Goal: Task Accomplishment & Management: Manage account settings

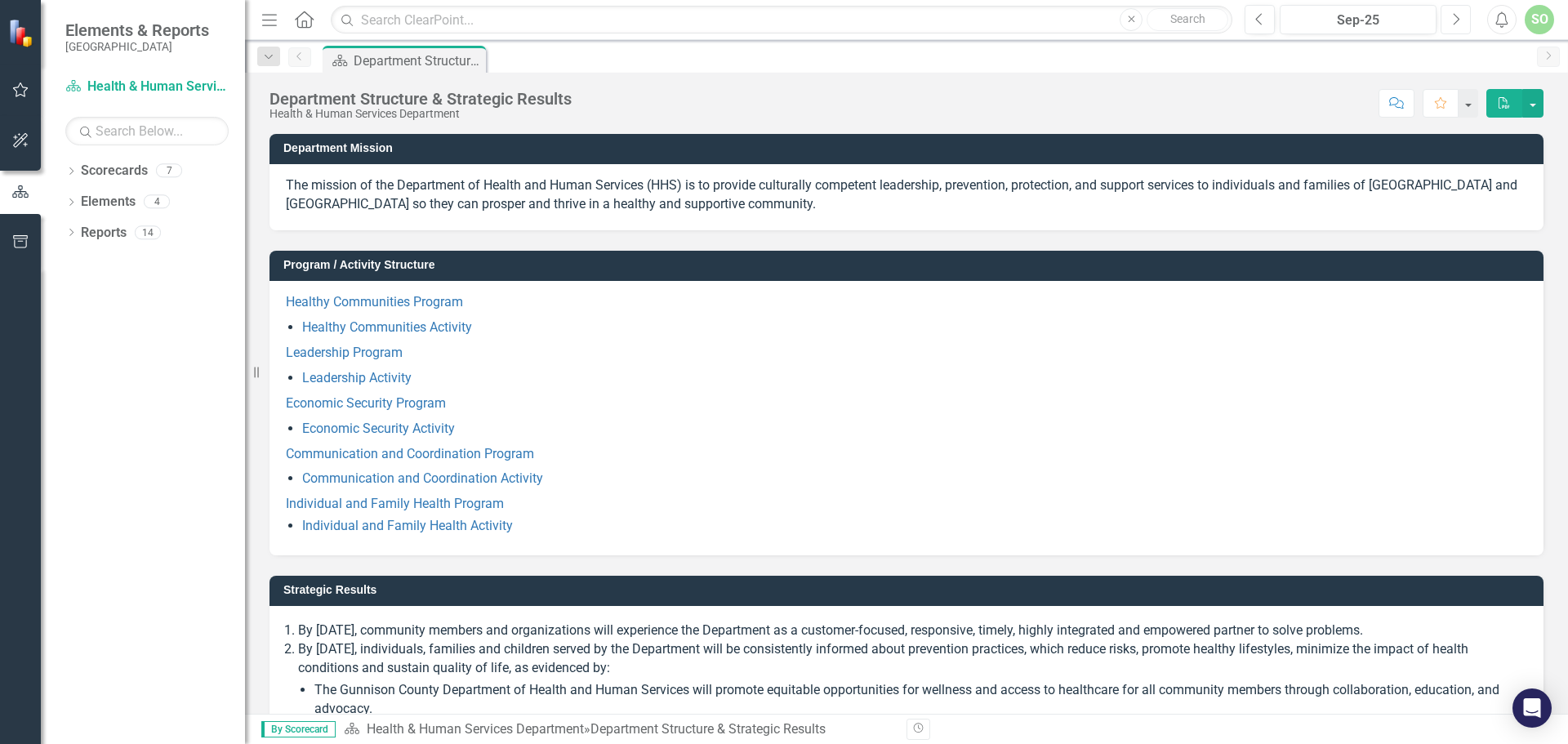
click at [1456, 29] on button "Next" at bounding box center [1456, 19] width 30 height 29
click at [1455, 29] on button "Next" at bounding box center [1456, 19] width 30 height 29
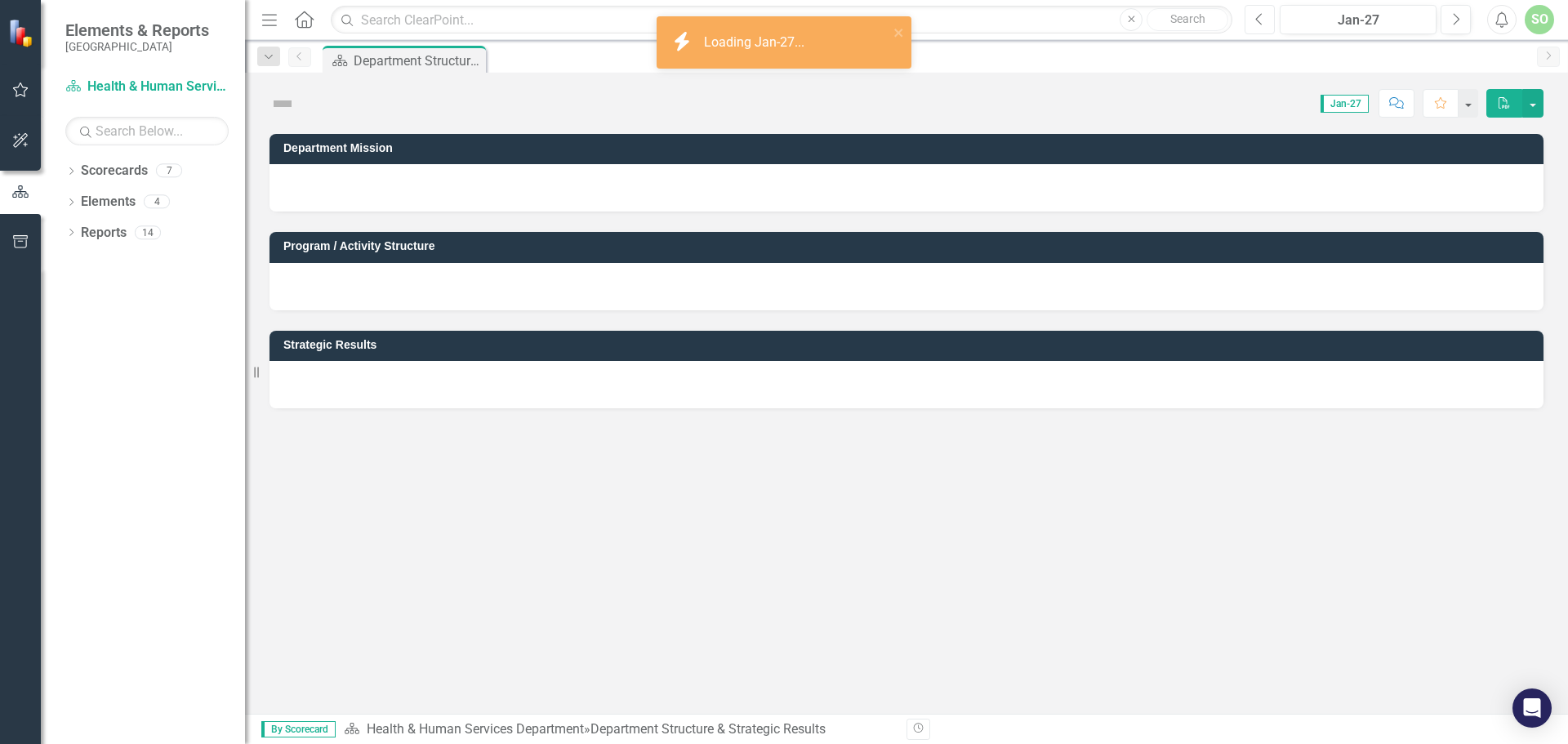
click at [1257, 16] on icon "Previous" at bounding box center [1260, 19] width 9 height 15
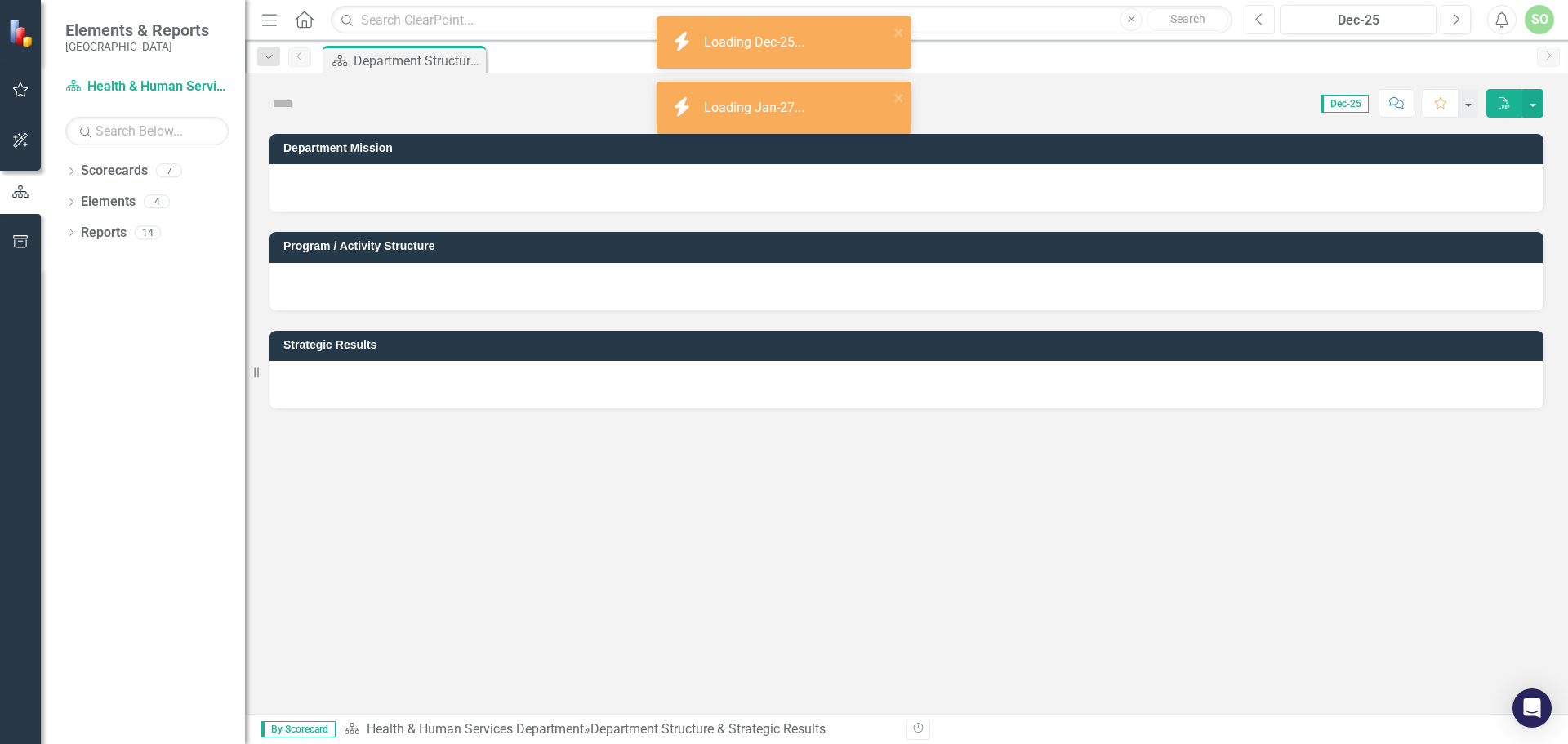
click at [1257, 16] on icon "Previous" at bounding box center [1260, 19] width 9 height 15
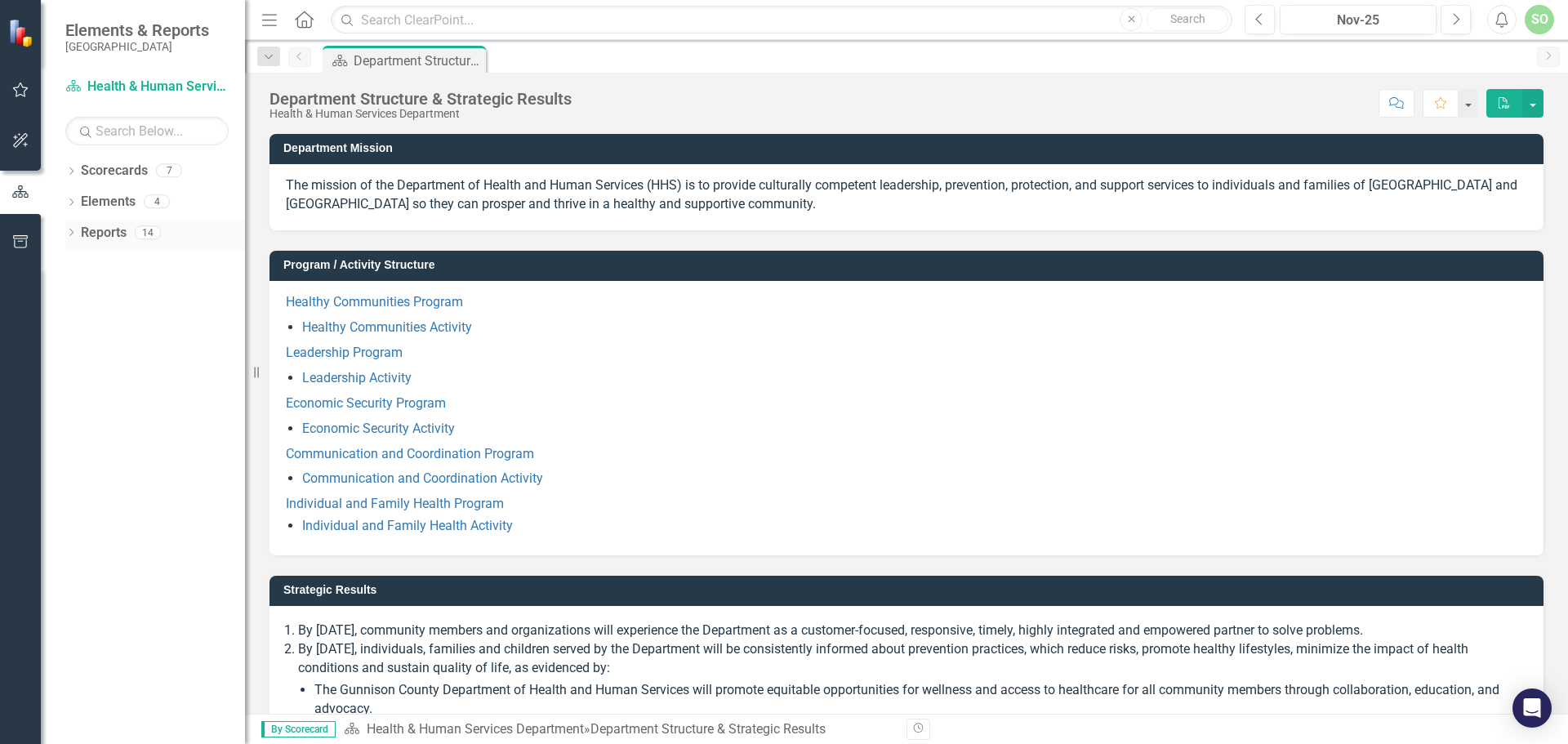
click at [109, 234] on link "Reports" at bounding box center [104, 233] width 46 height 19
click at [90, 237] on link "Reports" at bounding box center [104, 233] width 46 height 19
click at [152, 234] on div "14" at bounding box center [148, 233] width 26 height 14
click at [161, 230] on div "14" at bounding box center [148, 233] width 26 height 14
click at [300, 58] on icon "Previous" at bounding box center [300, 56] width 13 height 10
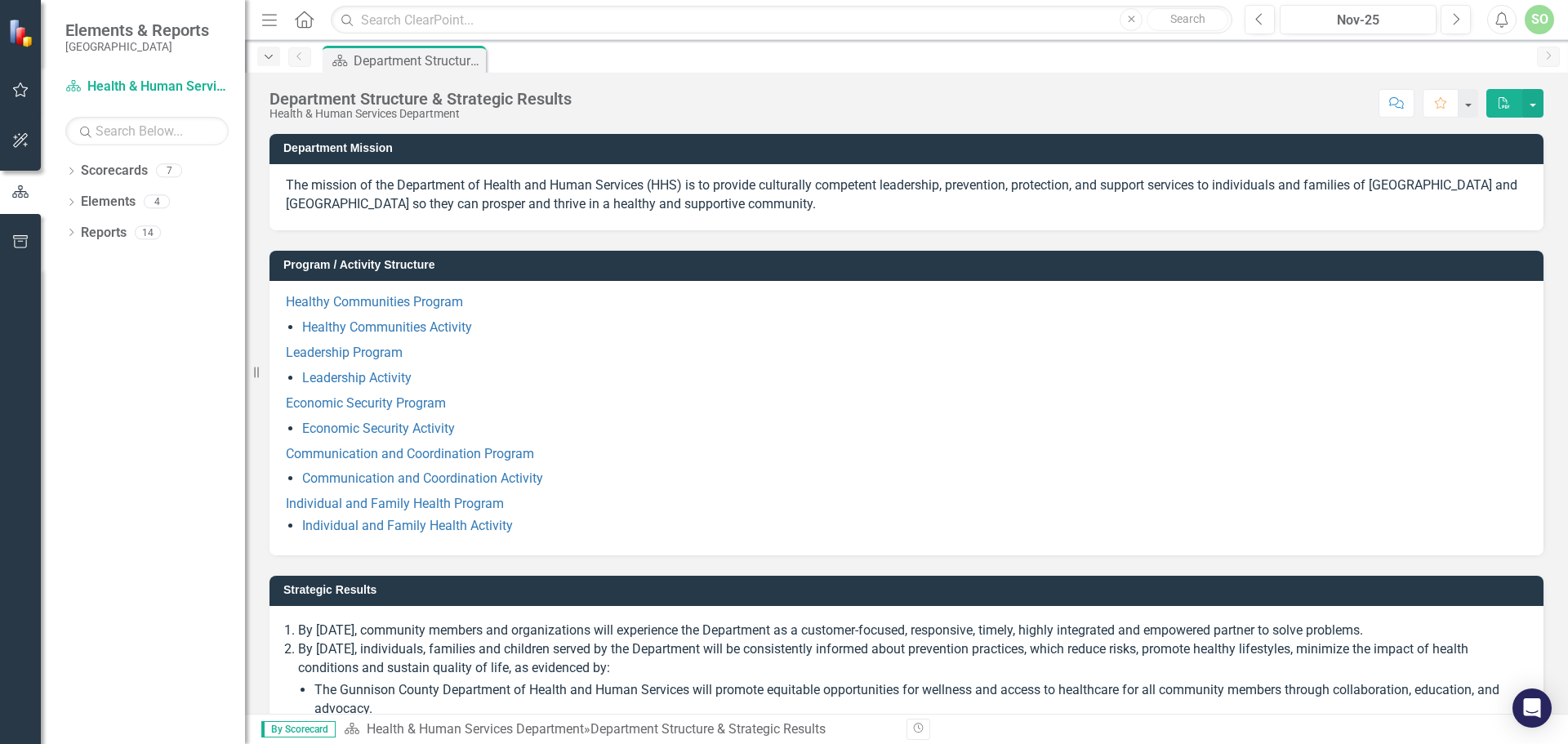
click at [265, 61] on icon "Dropdown" at bounding box center [268, 56] width 15 height 11
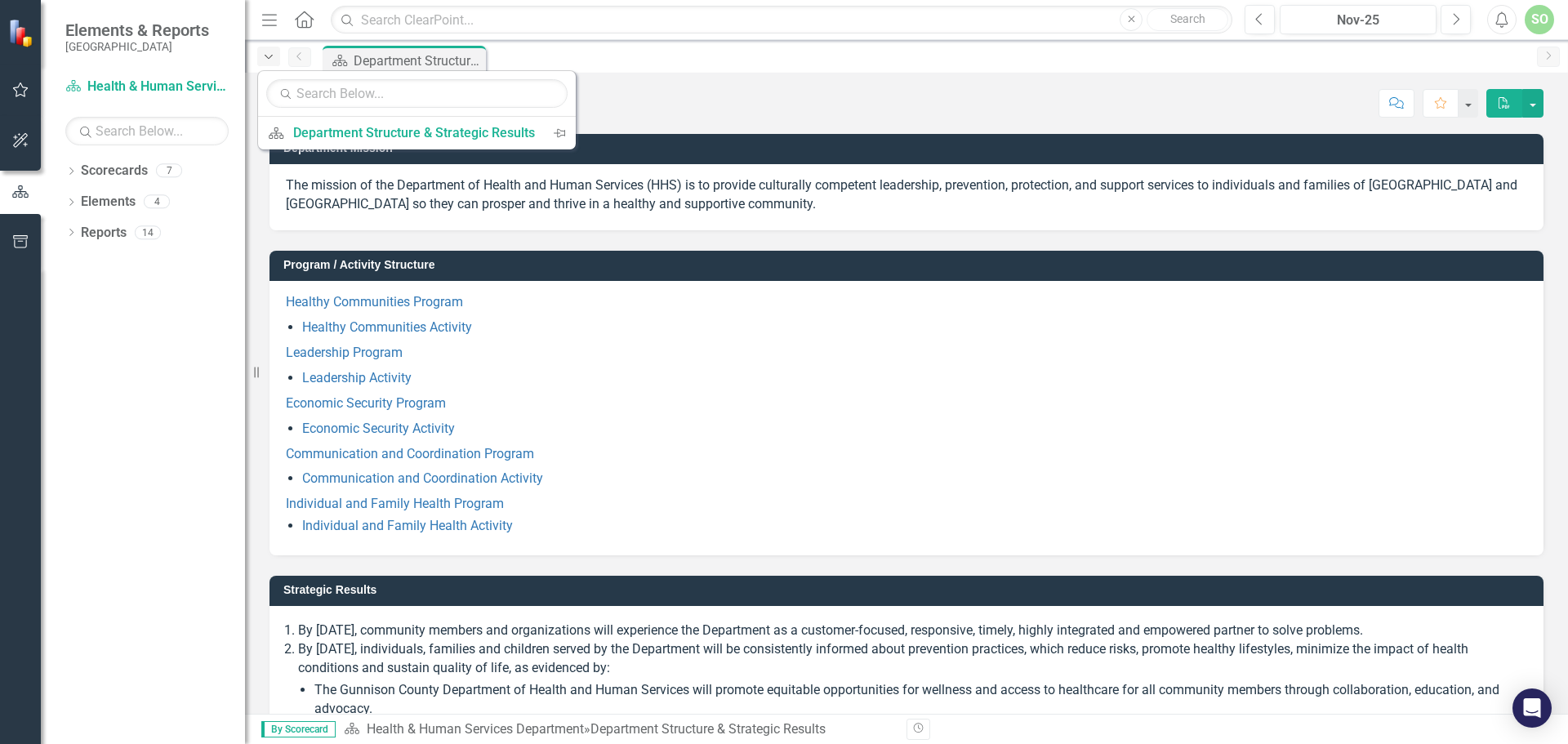
click at [265, 61] on icon "Dropdown" at bounding box center [268, 56] width 15 height 11
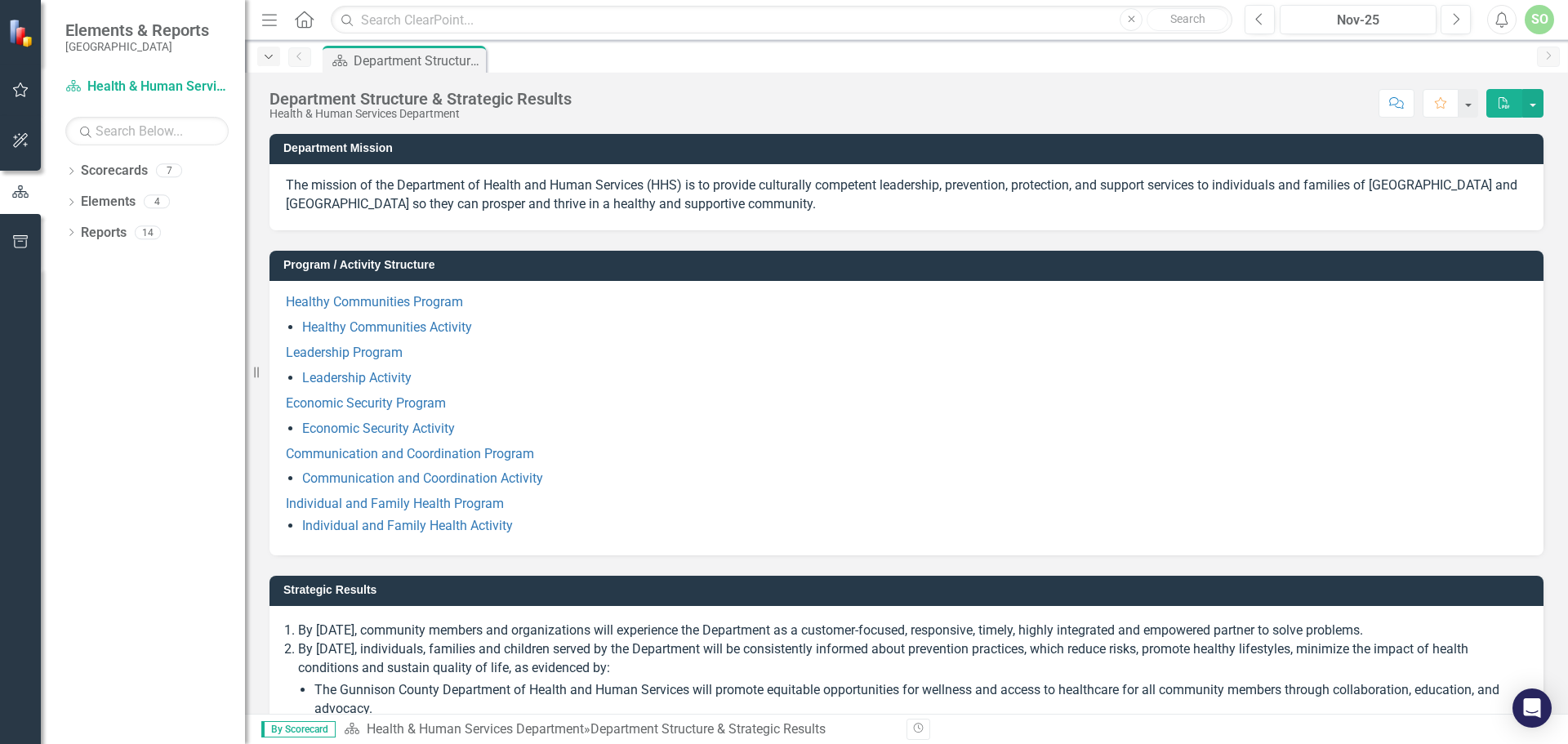
click at [265, 61] on icon "Dropdown" at bounding box center [268, 56] width 15 height 11
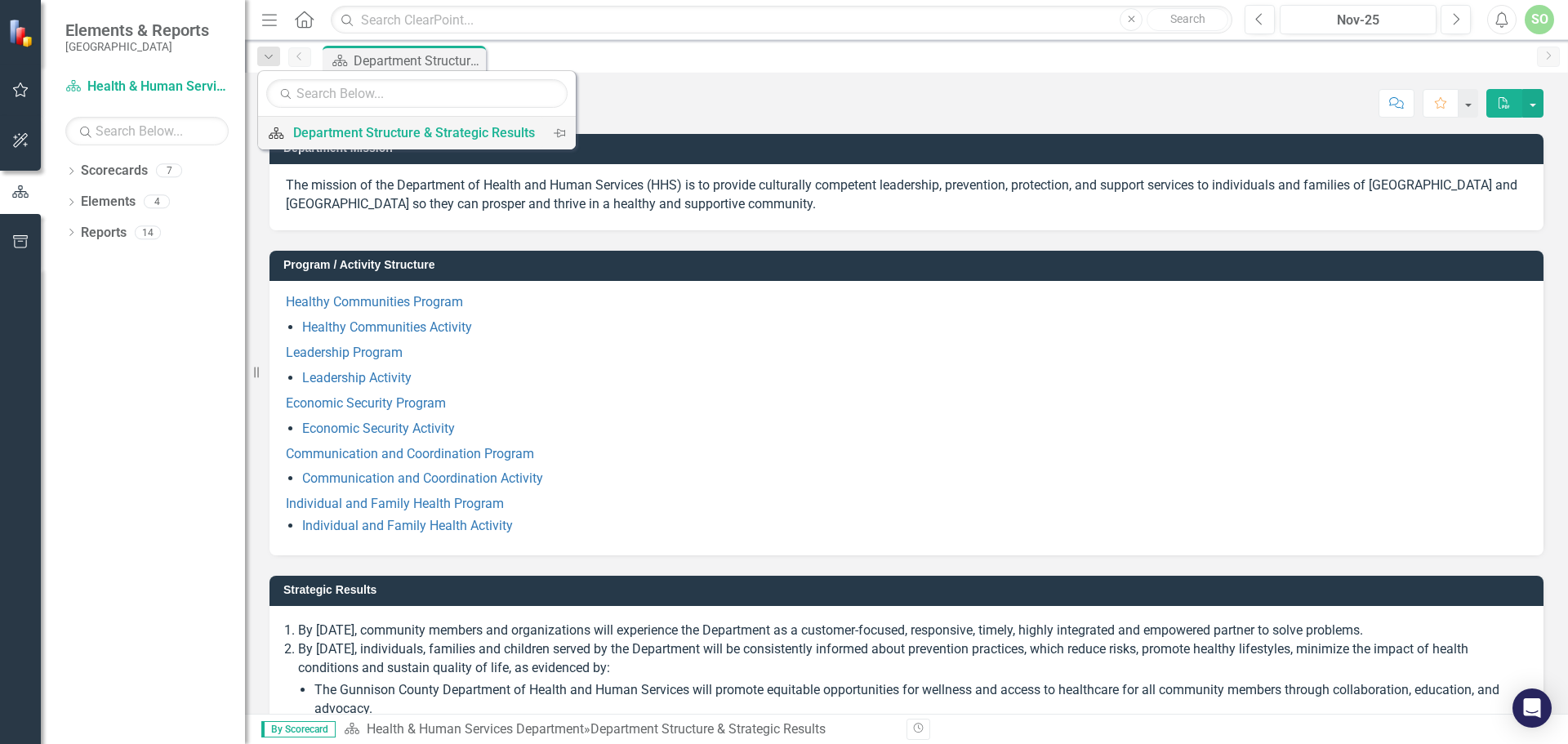
click at [343, 136] on div "Department Structure & Strategic Results" at bounding box center [414, 132] width 242 height 20
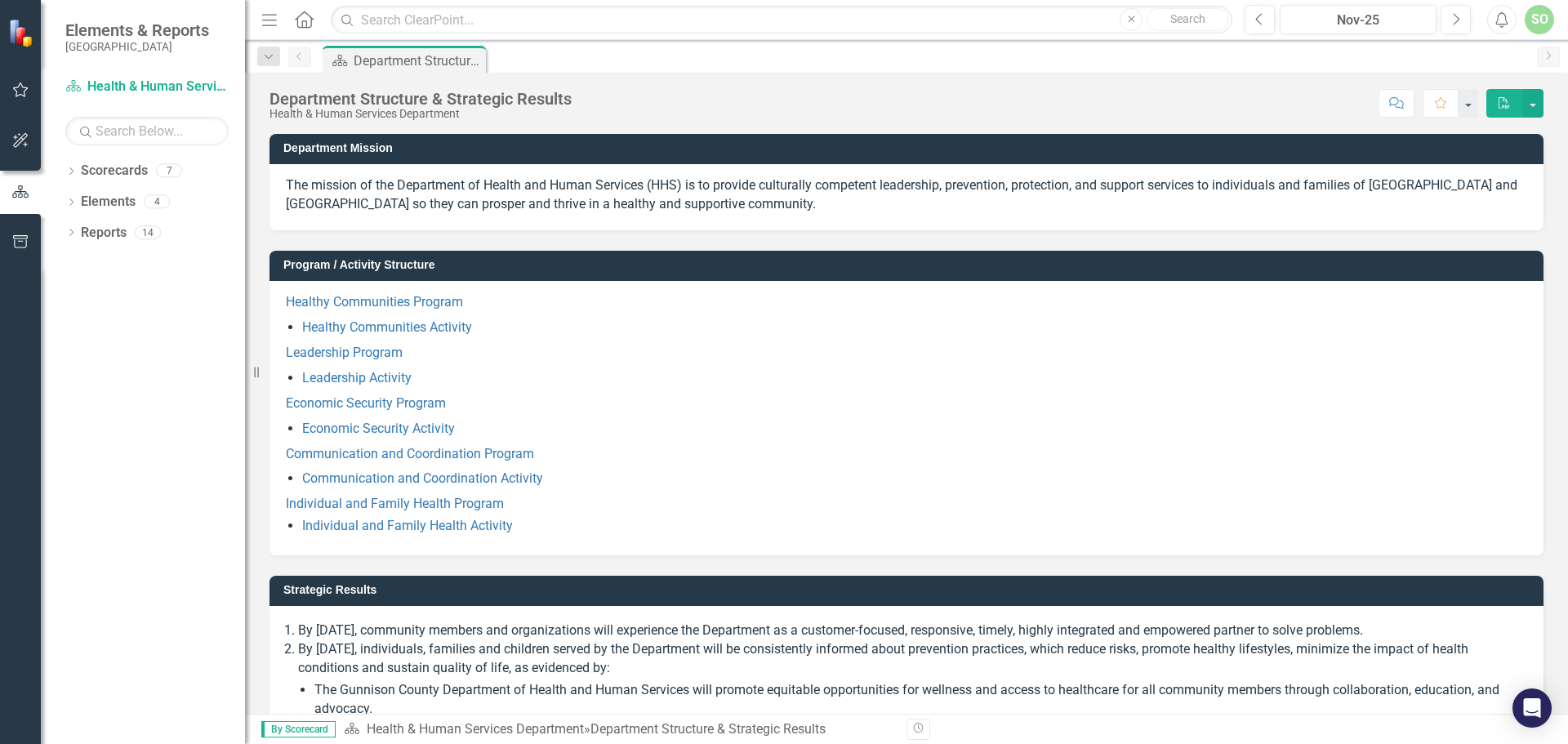
click at [1131, 23] on icon "Close" at bounding box center [1131, 19] width 7 height 10
click at [83, 234] on link "Reports" at bounding box center [104, 233] width 46 height 19
click at [153, 234] on div "14" at bounding box center [148, 233] width 26 height 14
click at [168, 169] on div "7" at bounding box center [169, 171] width 26 height 14
click at [181, 91] on link "Scorecard Health & Human Services Department" at bounding box center [146, 86] width 163 height 19
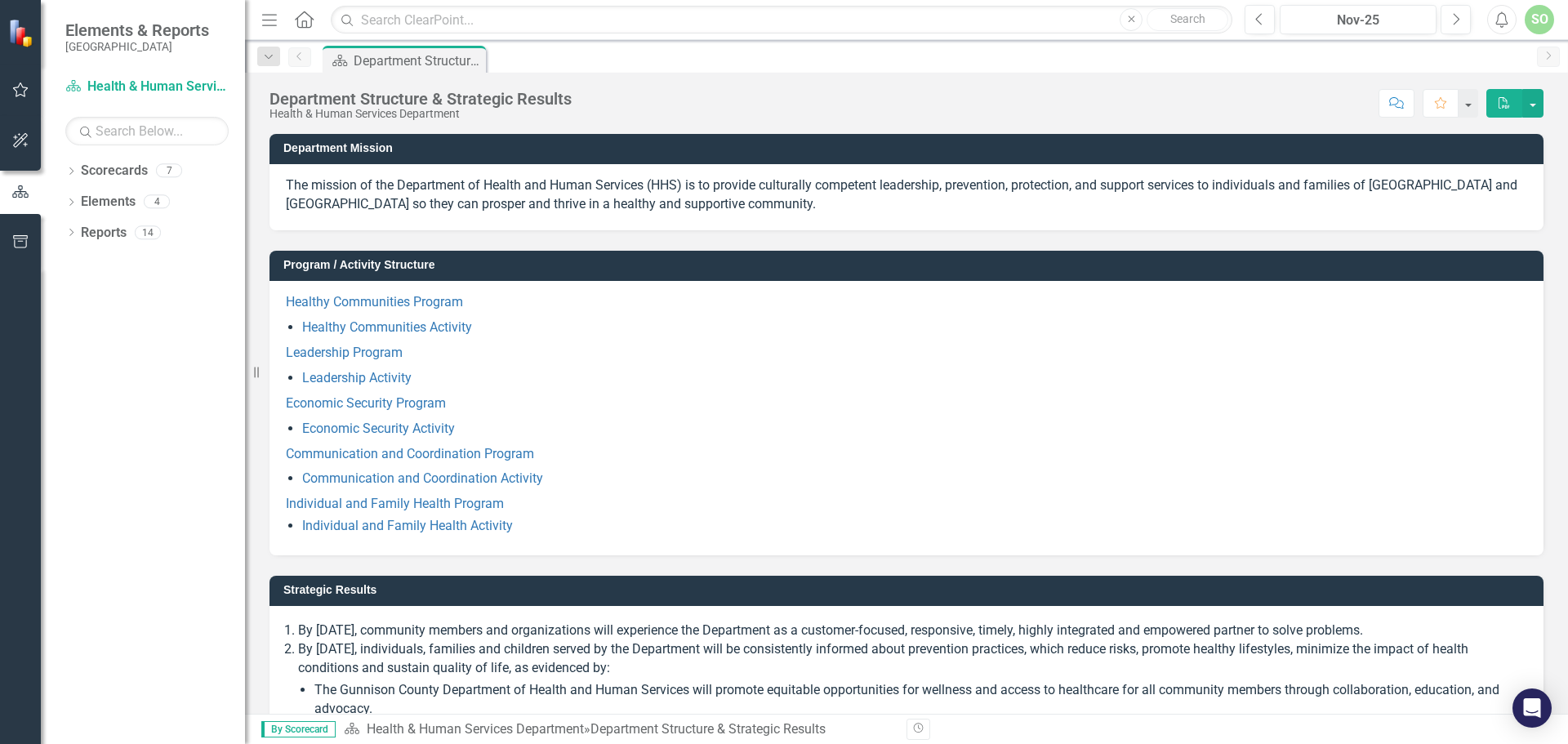
click at [313, 18] on icon "Home" at bounding box center [304, 19] width 21 height 17
click at [309, 22] on icon "Home" at bounding box center [304, 19] width 21 height 17
click at [1534, 18] on div "SO" at bounding box center [1539, 19] width 29 height 29
click at [152, 235] on div "14" at bounding box center [148, 233] width 26 height 14
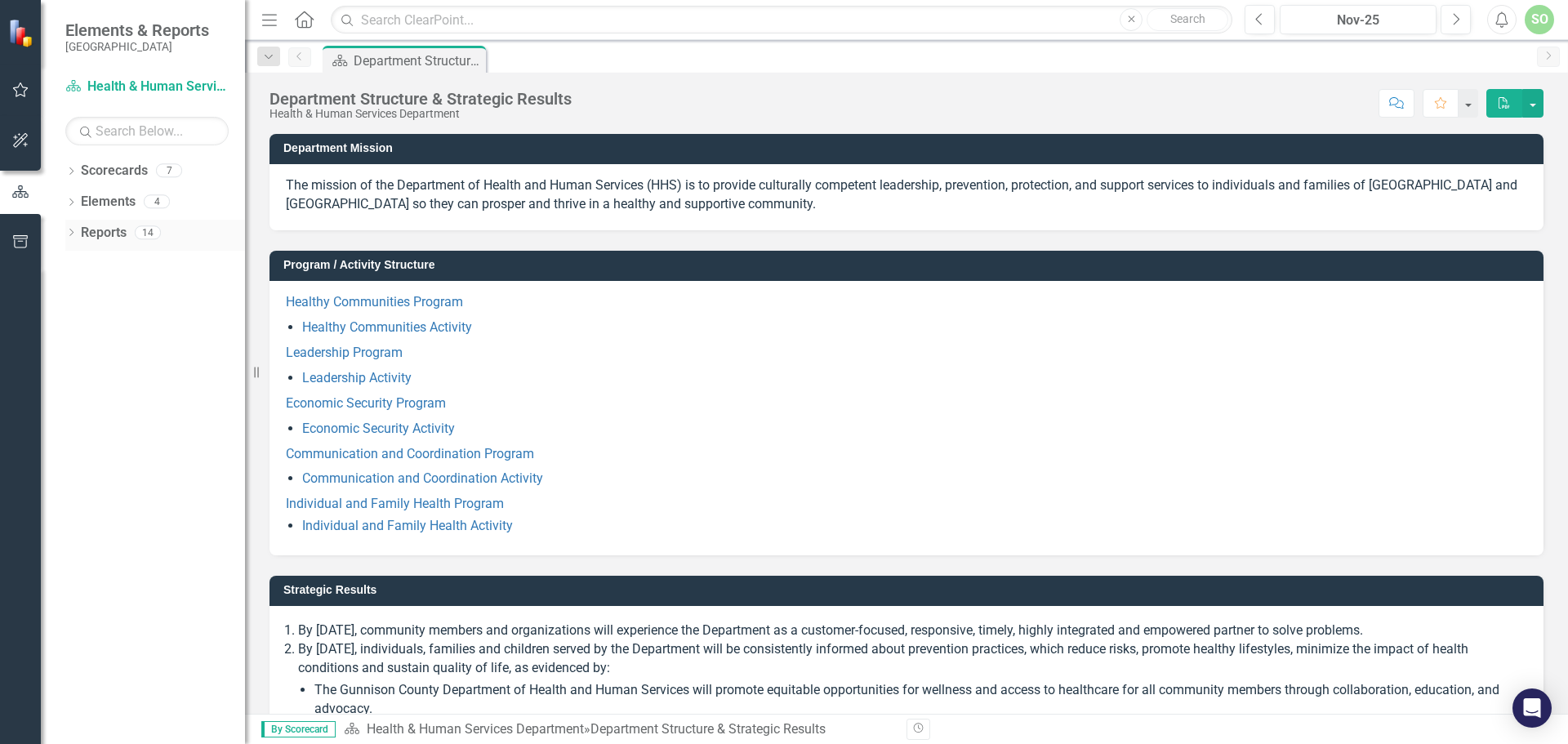
click at [152, 235] on div "14" at bounding box center [148, 233] width 26 height 14
click at [19, 243] on icon "button" at bounding box center [20, 242] width 17 height 13
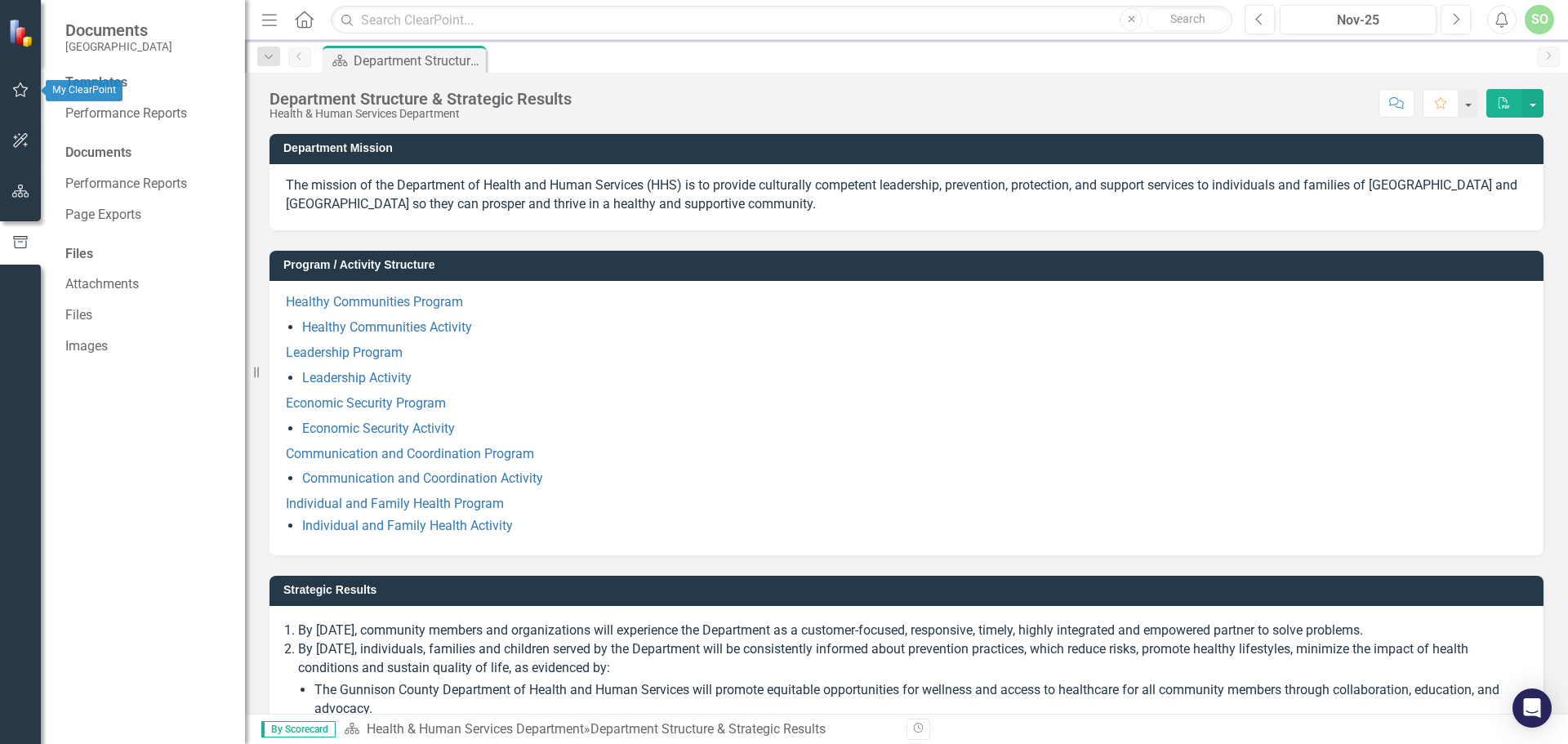
click at [20, 99] on button "button" at bounding box center [21, 90] width 37 height 34
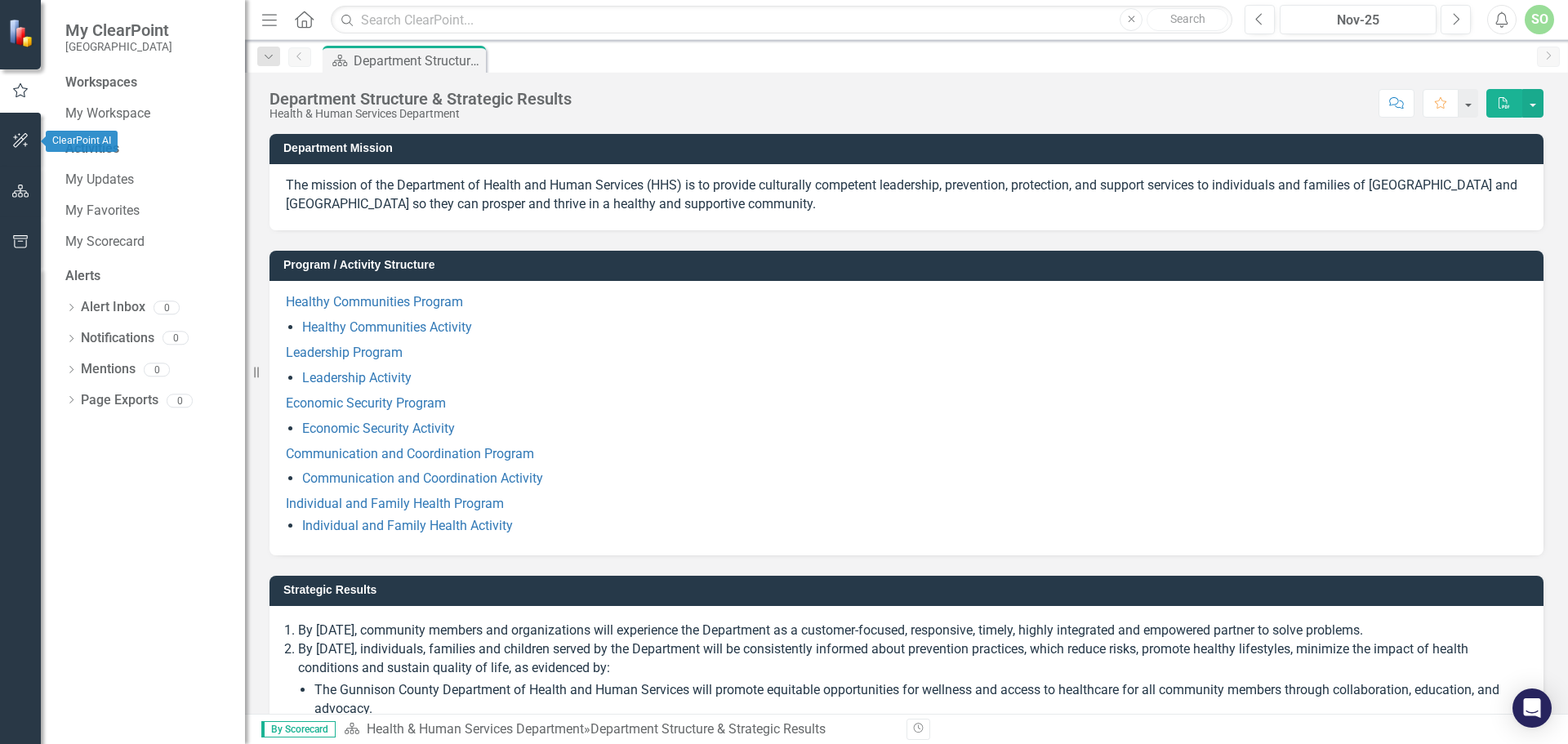
click at [22, 149] on button "button" at bounding box center [21, 141] width 37 height 34
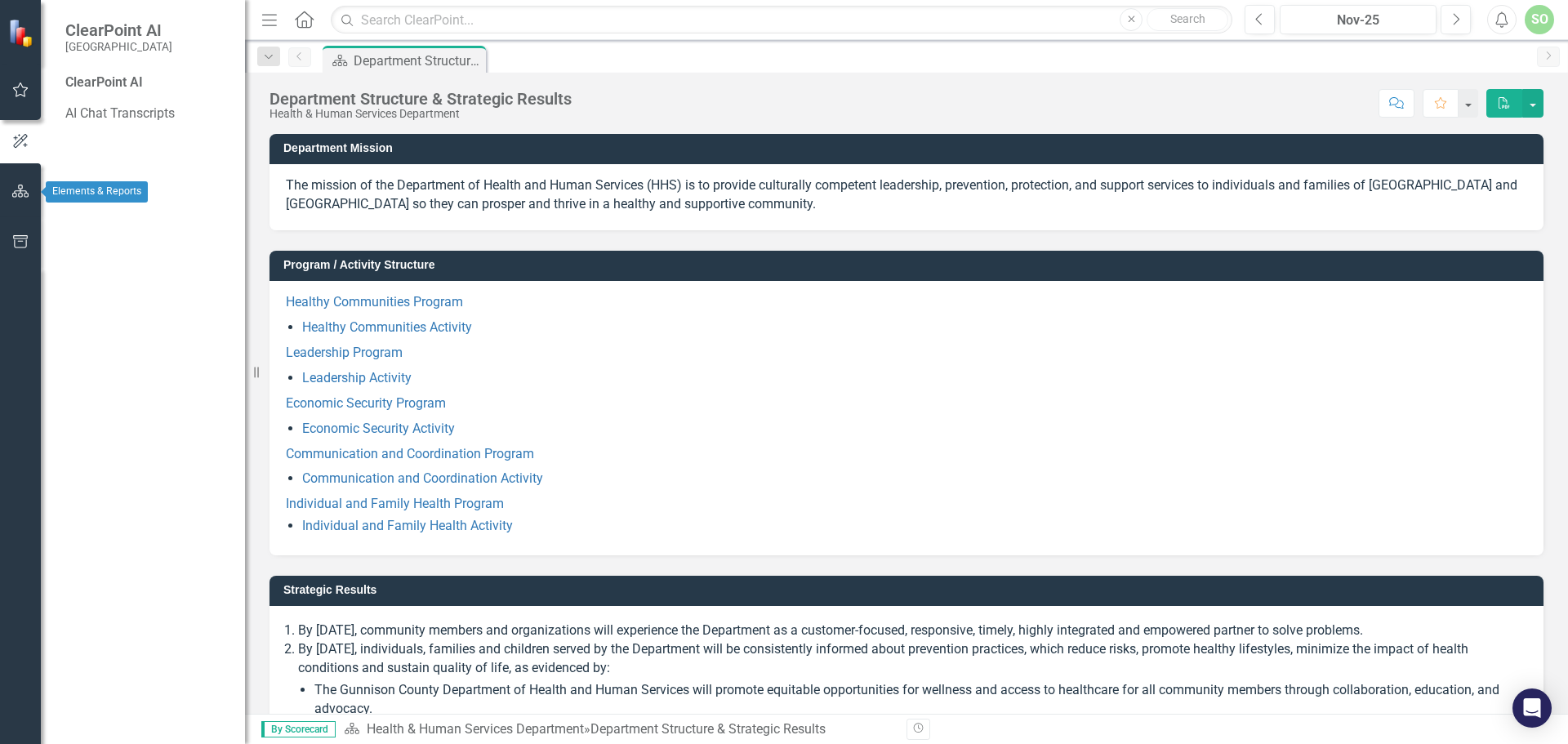
click at [26, 182] on button "button" at bounding box center [21, 191] width 37 height 34
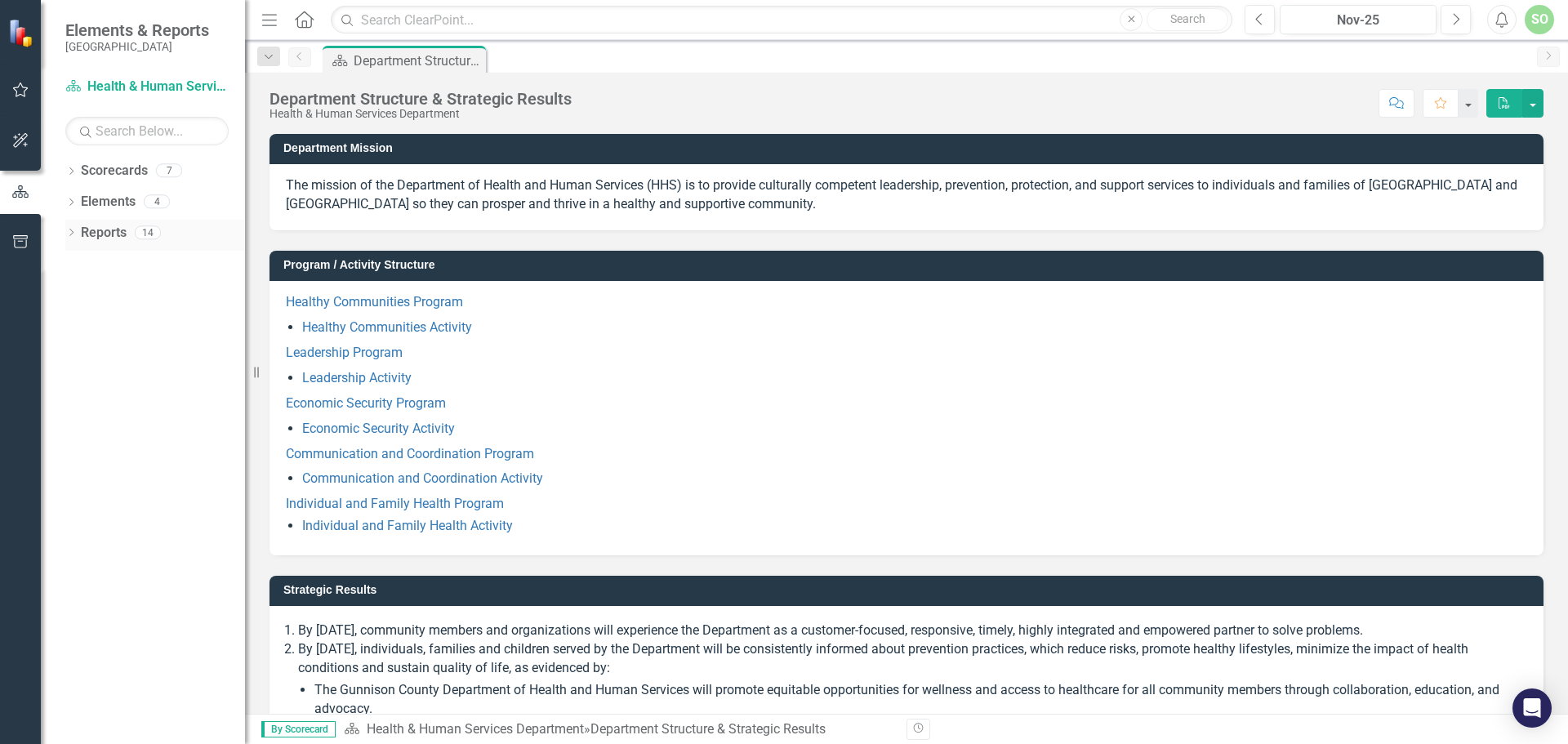
click at [146, 224] on div "Reports 14" at bounding box center [163, 234] width 164 height 31
click at [147, 227] on div "Reports 14" at bounding box center [163, 234] width 164 height 31
click at [316, 25] on div "Menu Home Search Close Search" at bounding box center [743, 19] width 971 height 31
click at [300, 26] on icon "Home" at bounding box center [304, 19] width 21 height 17
click at [269, 28] on button "Menu" at bounding box center [270, 19] width 21 height 27
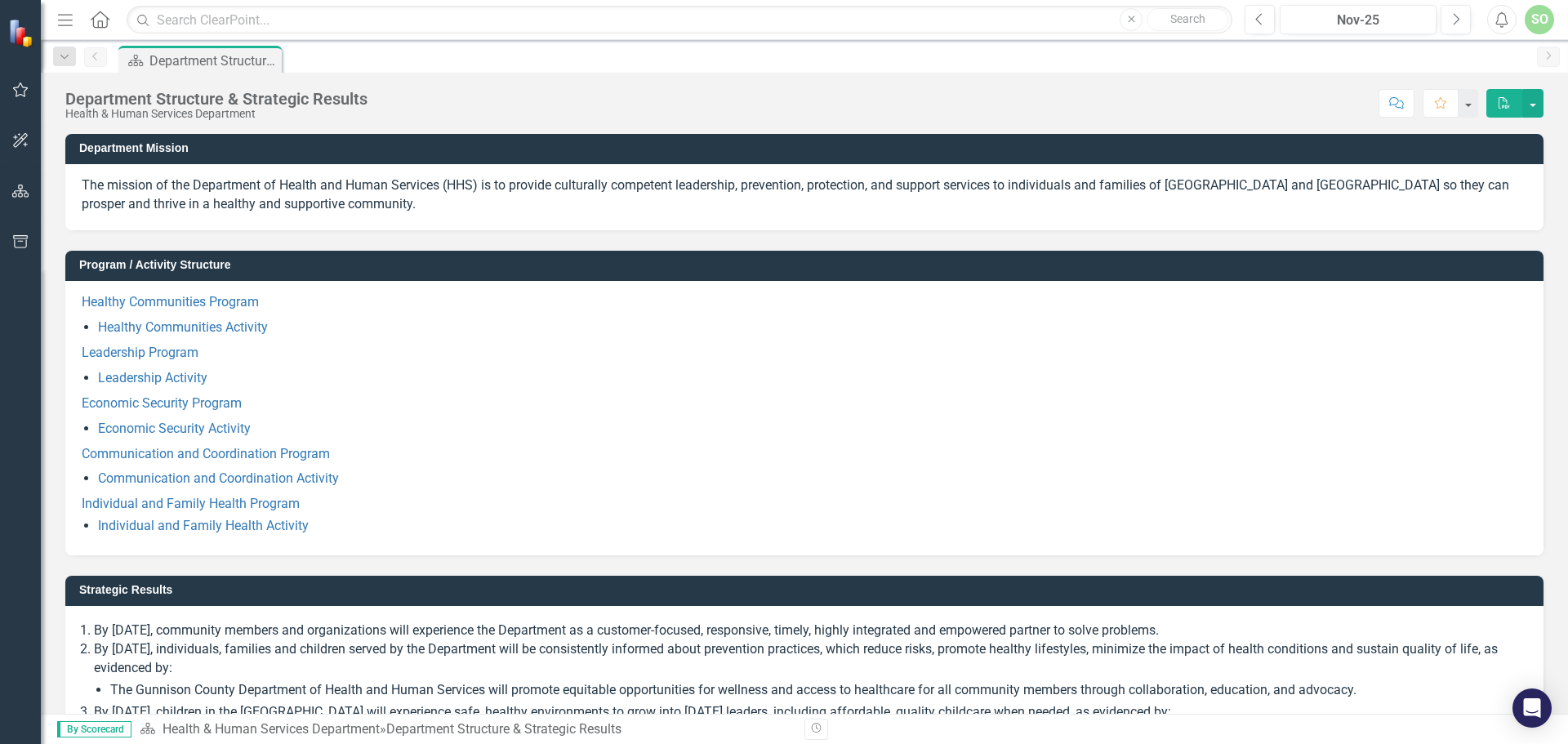
click at [63, 25] on icon "Menu" at bounding box center [65, 19] width 21 height 17
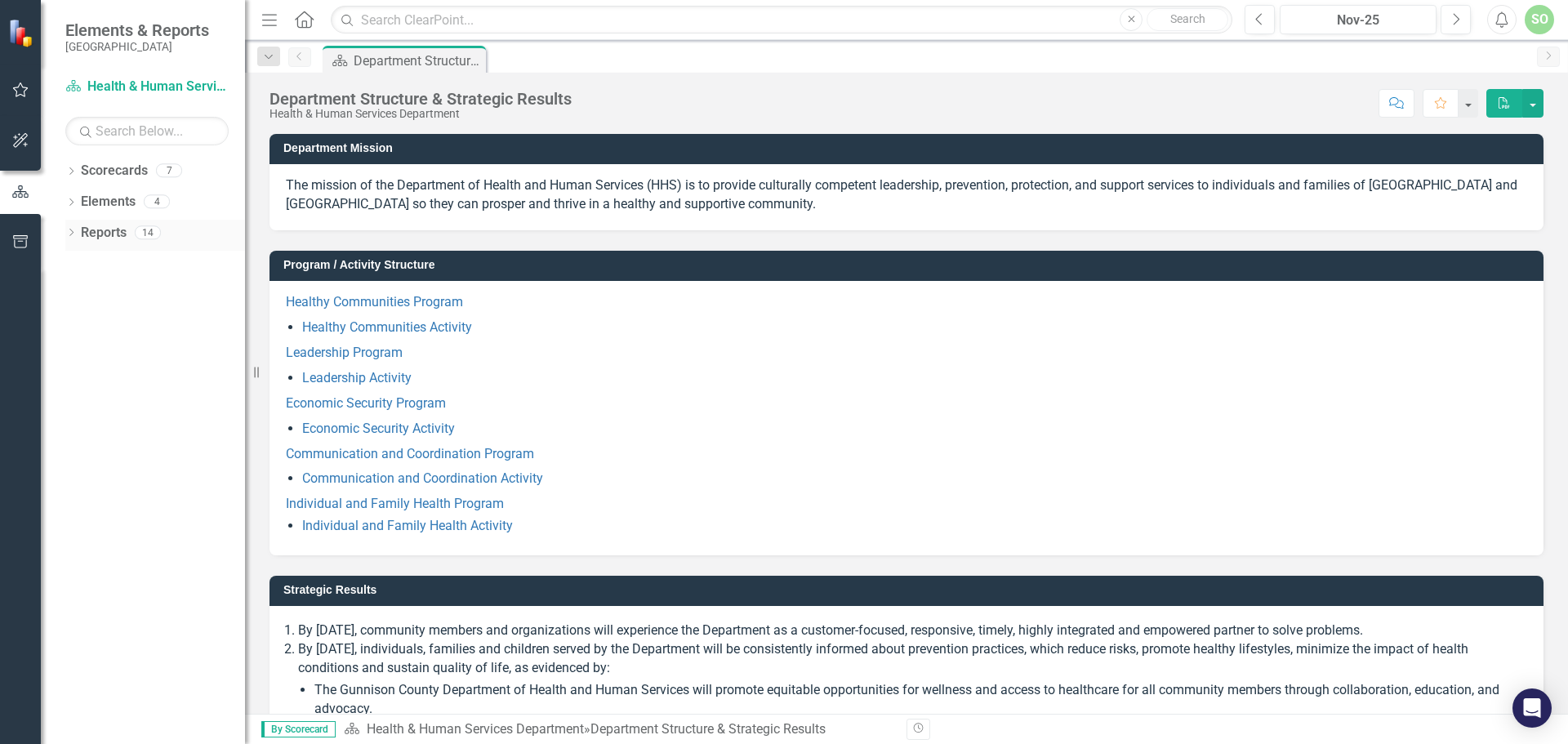
click at [146, 232] on div "14" at bounding box center [148, 233] width 26 height 14
click at [19, 86] on icon "button" at bounding box center [21, 90] width 16 height 15
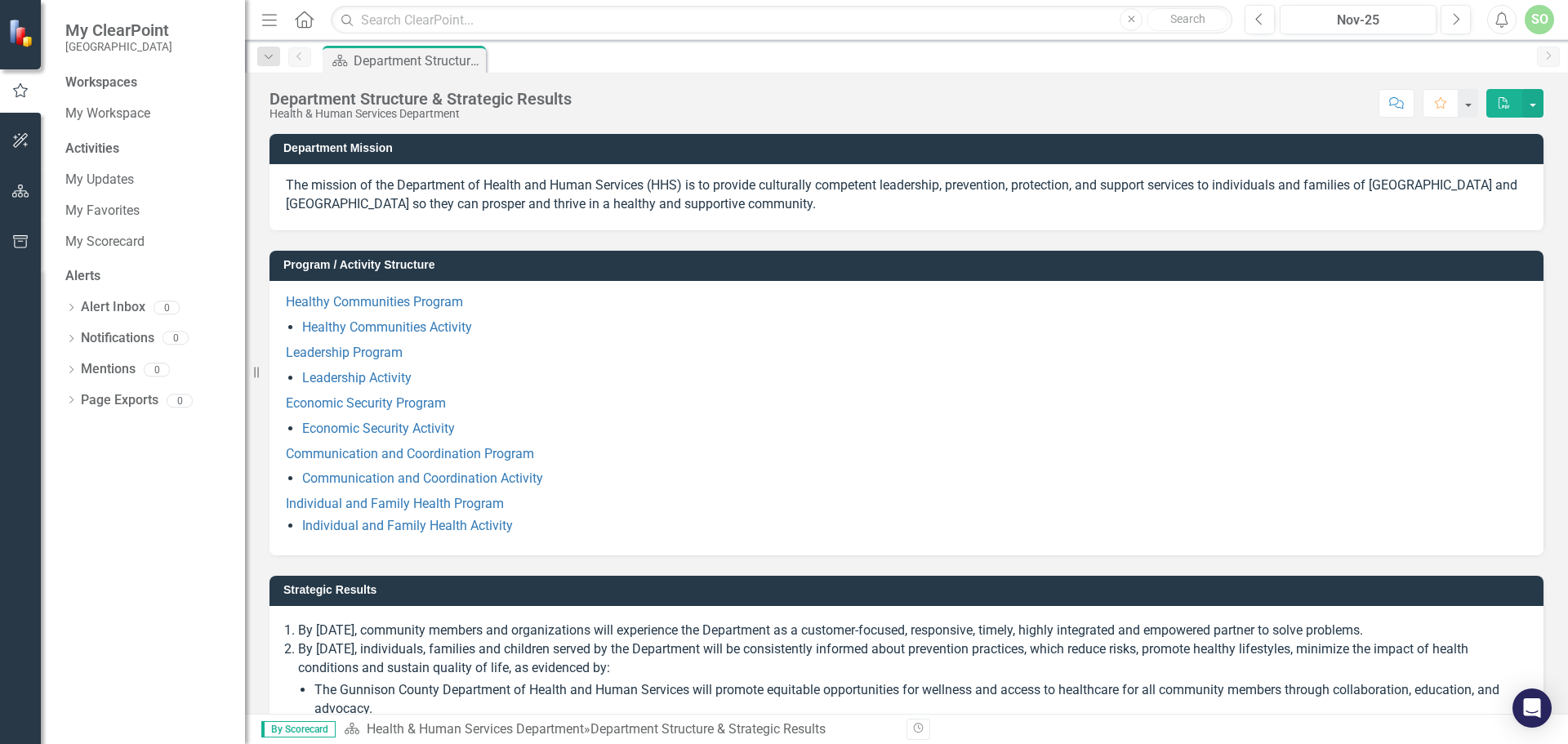
click at [27, 139] on icon "button" at bounding box center [20, 140] width 17 height 13
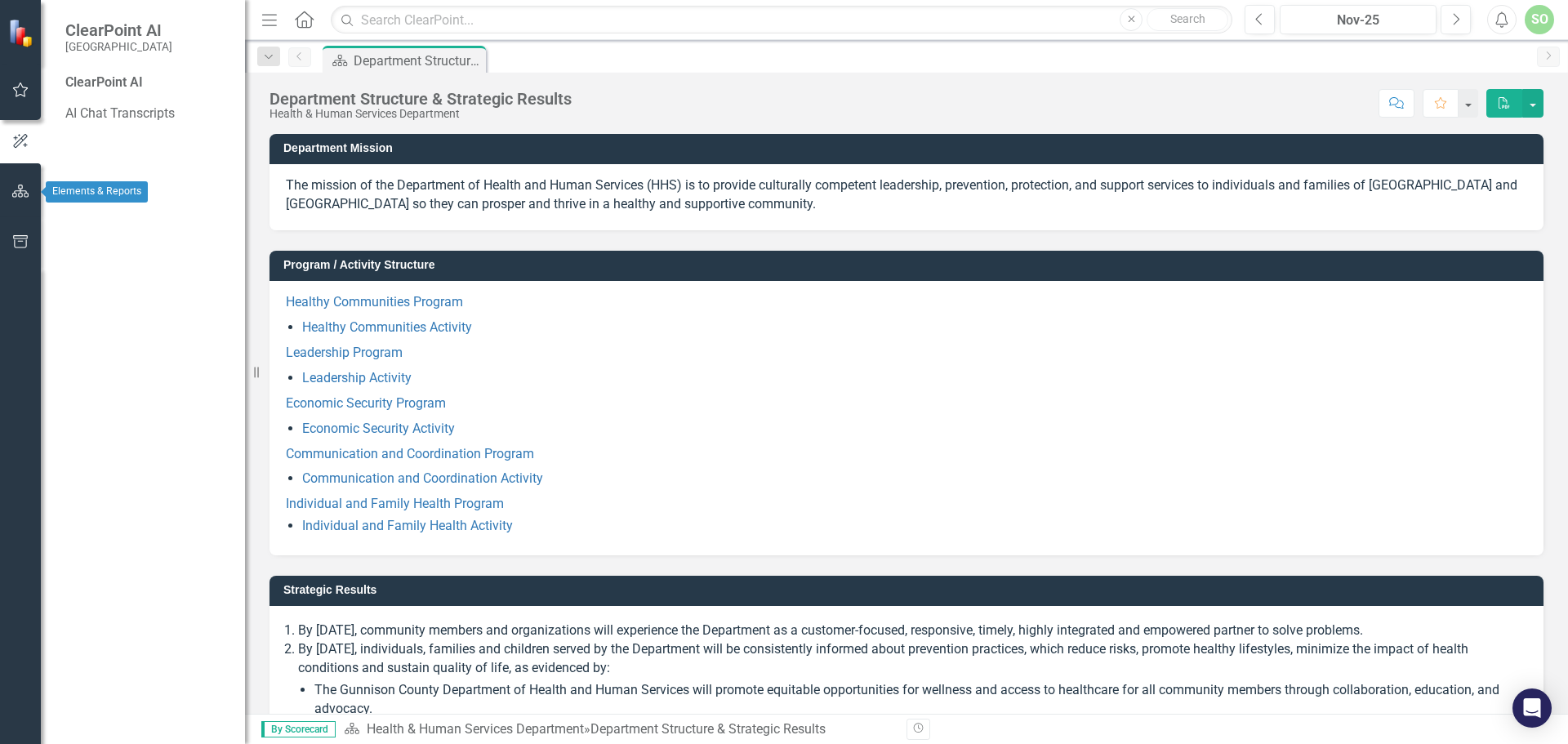
click at [32, 182] on button "button" at bounding box center [21, 191] width 37 height 34
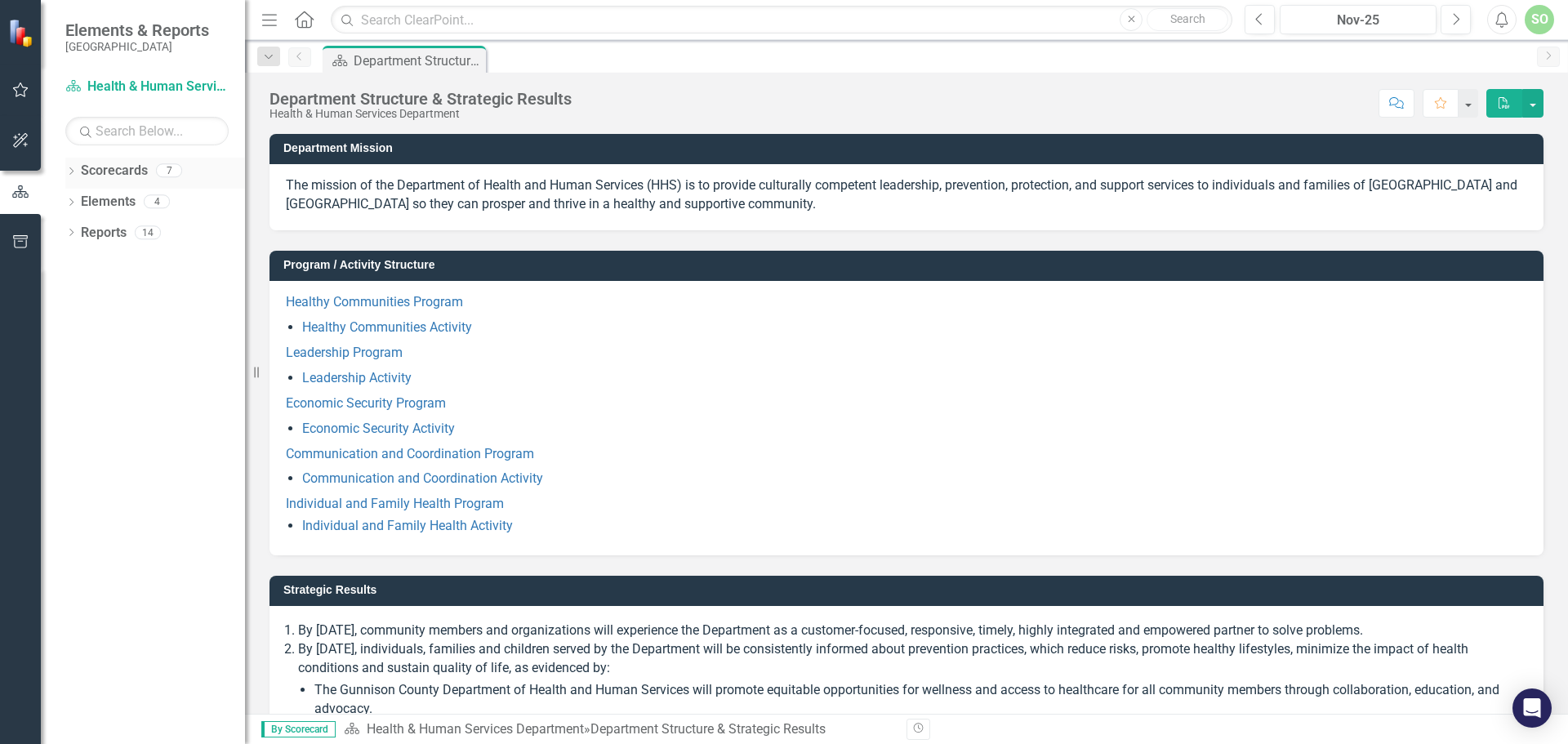
click at [144, 173] on link "Scorecards" at bounding box center [115, 170] width 67 height 19
click at [173, 172] on div "7" at bounding box center [169, 171] width 26 height 14
click at [159, 203] on div "4" at bounding box center [157, 202] width 26 height 14
click at [129, 83] on link "Scorecard Health & Human Services Department" at bounding box center [146, 86] width 163 height 19
click at [154, 89] on link "Scorecard Health & Human Services Department" at bounding box center [146, 86] width 163 height 19
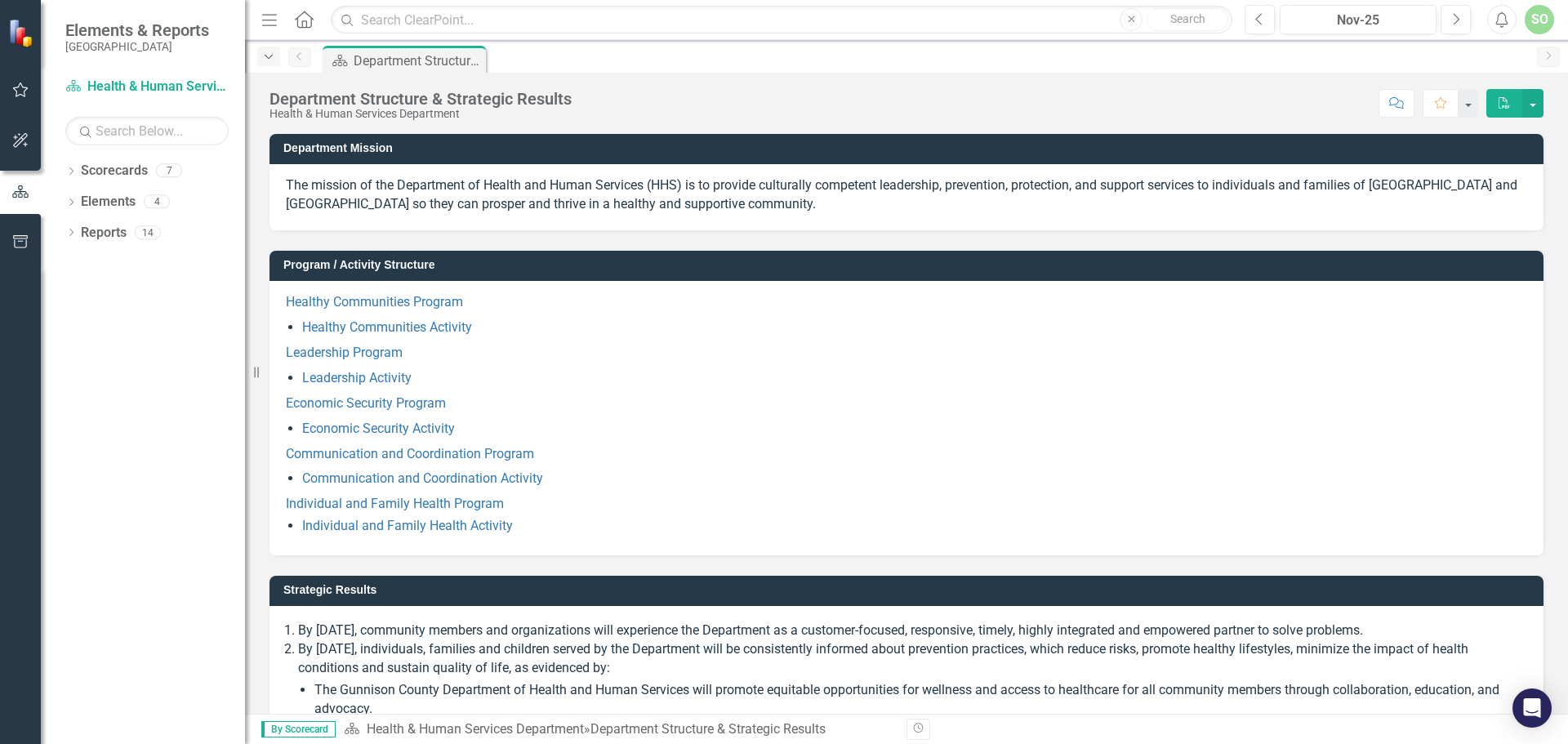
click at [275, 61] on icon "Dropdown" at bounding box center [268, 56] width 15 height 11
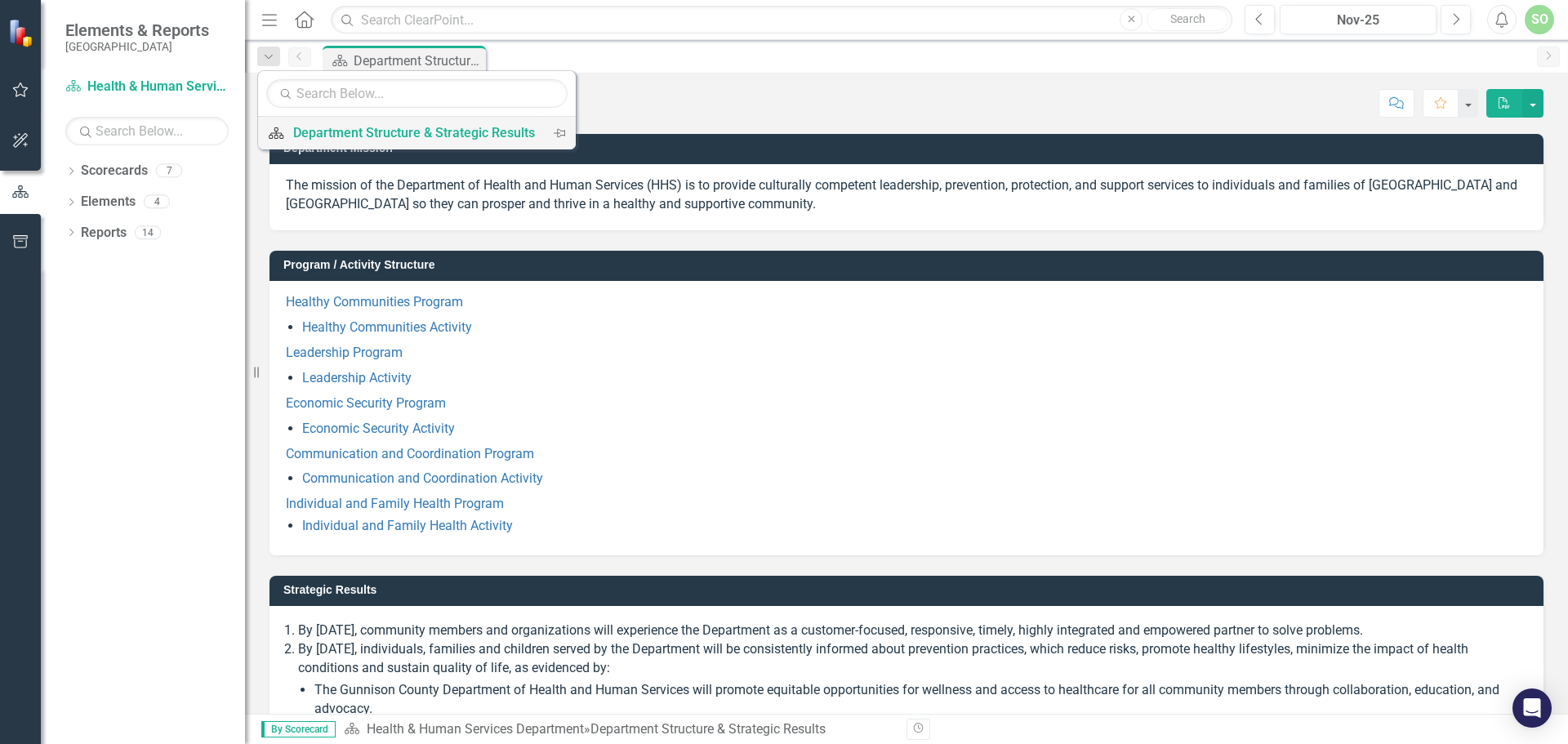
click at [414, 136] on div "Department Structure & Strategic Results" at bounding box center [414, 132] width 242 height 20
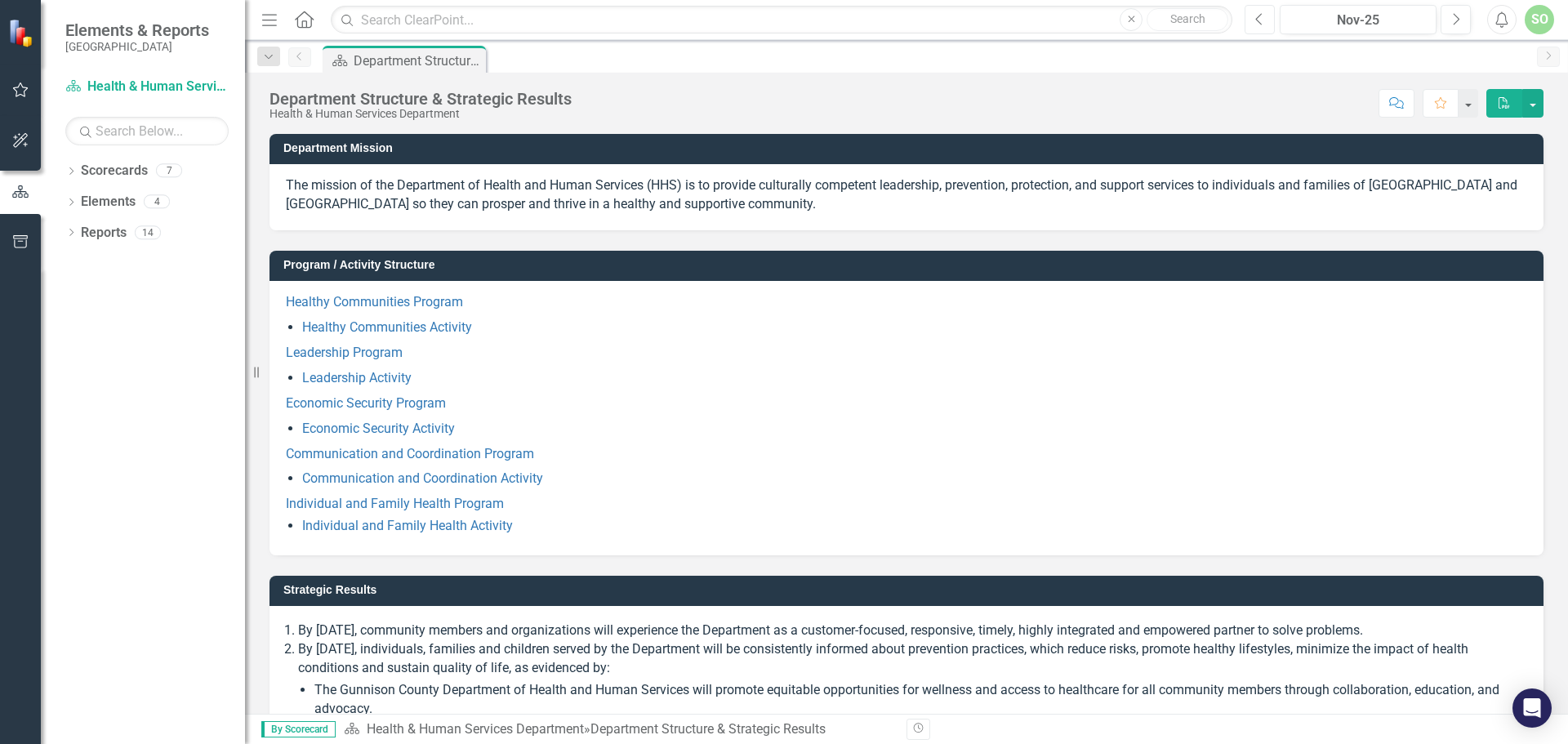
click at [1258, 24] on icon "Previous" at bounding box center [1260, 19] width 9 height 15
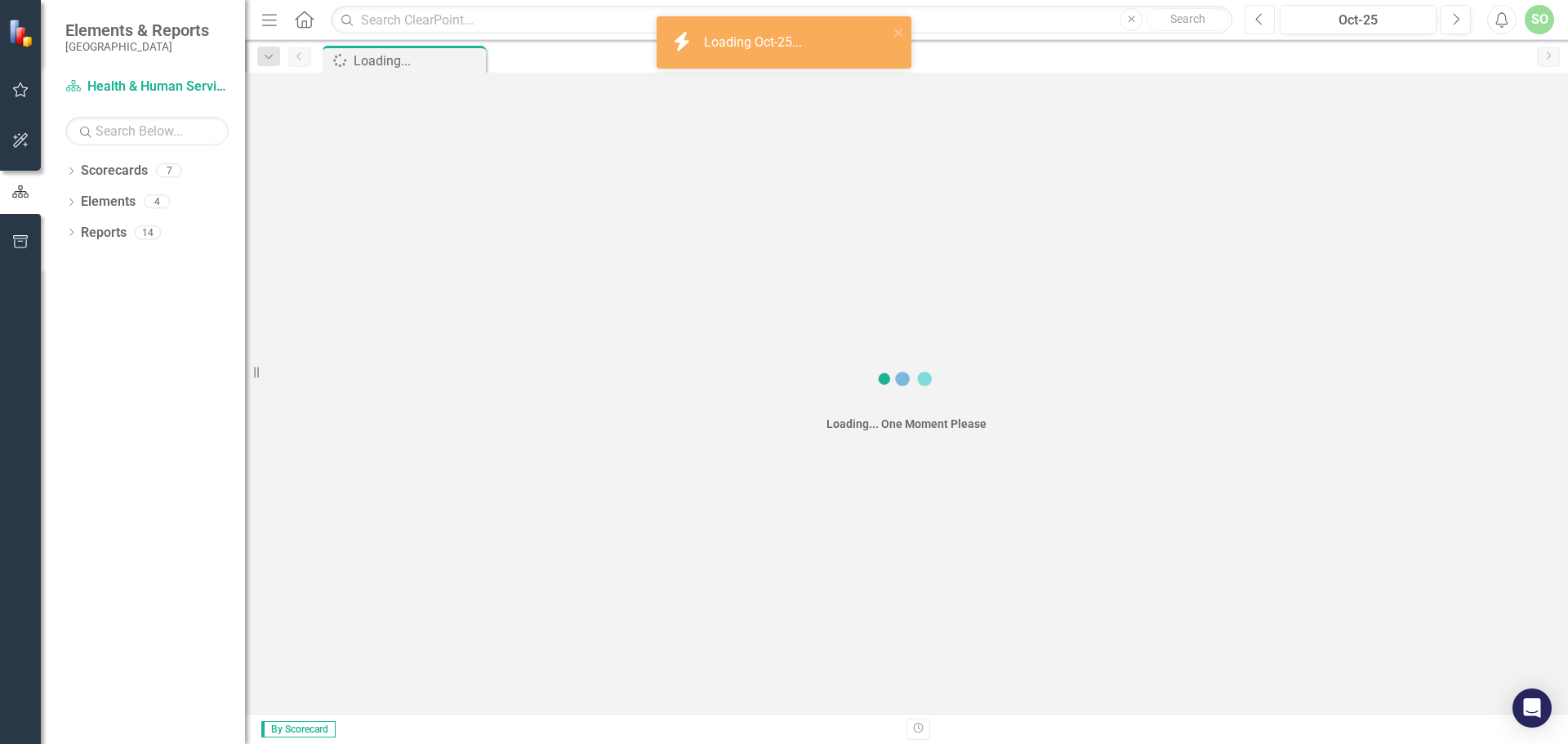
click at [1258, 24] on icon "Previous" at bounding box center [1260, 19] width 9 height 15
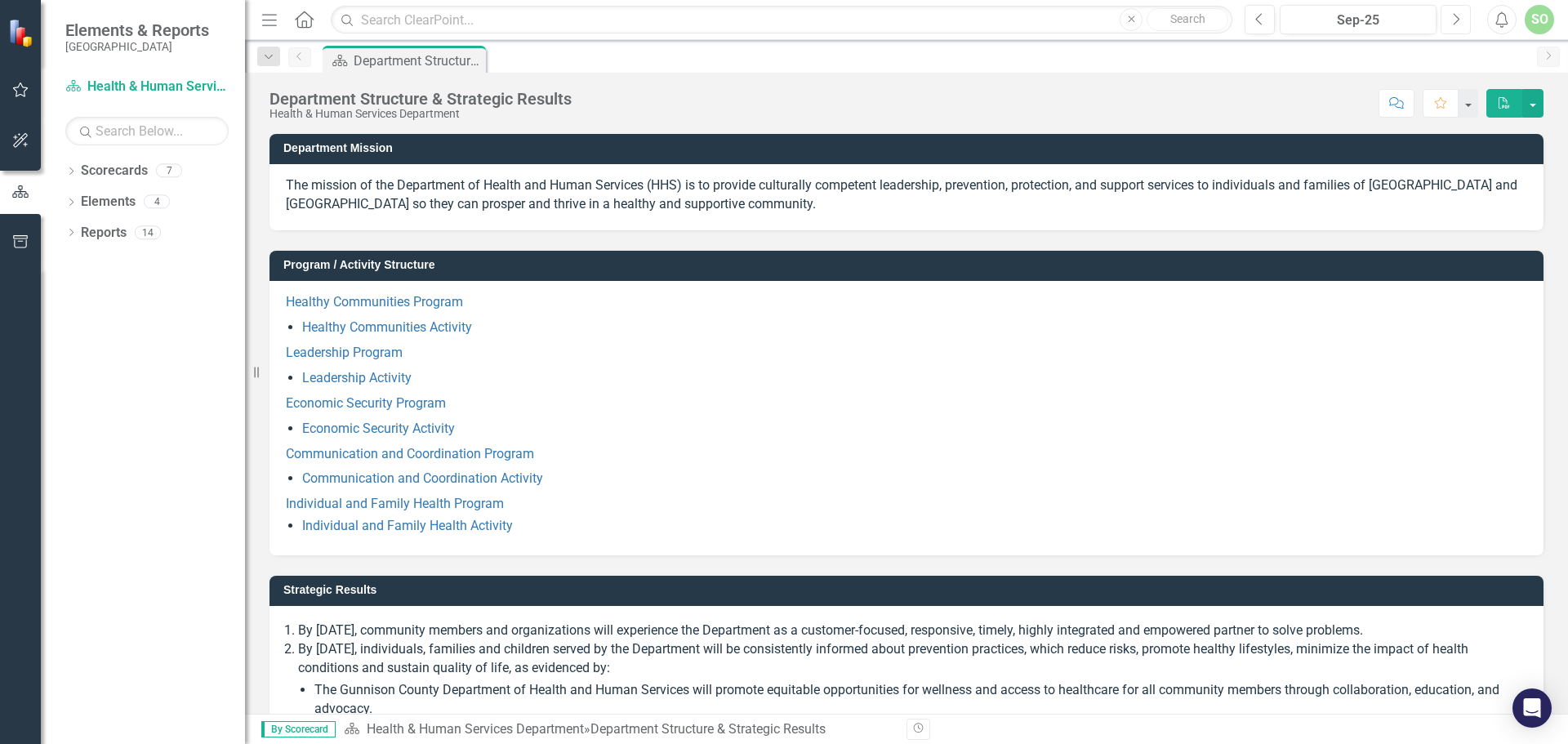
click at [1458, 26] on icon "Next" at bounding box center [1456, 19] width 9 height 15
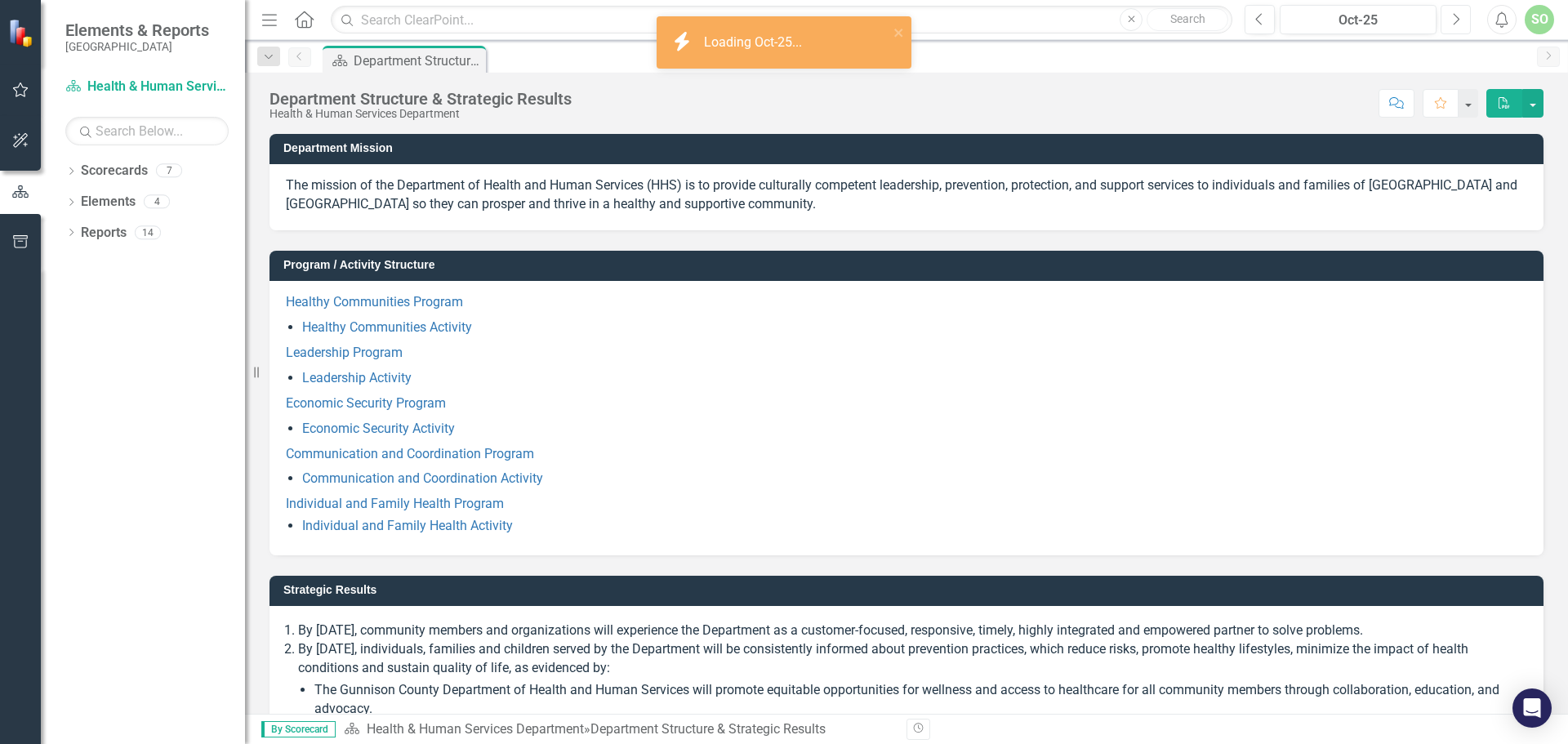
click at [1458, 26] on icon "Next" at bounding box center [1456, 19] width 9 height 15
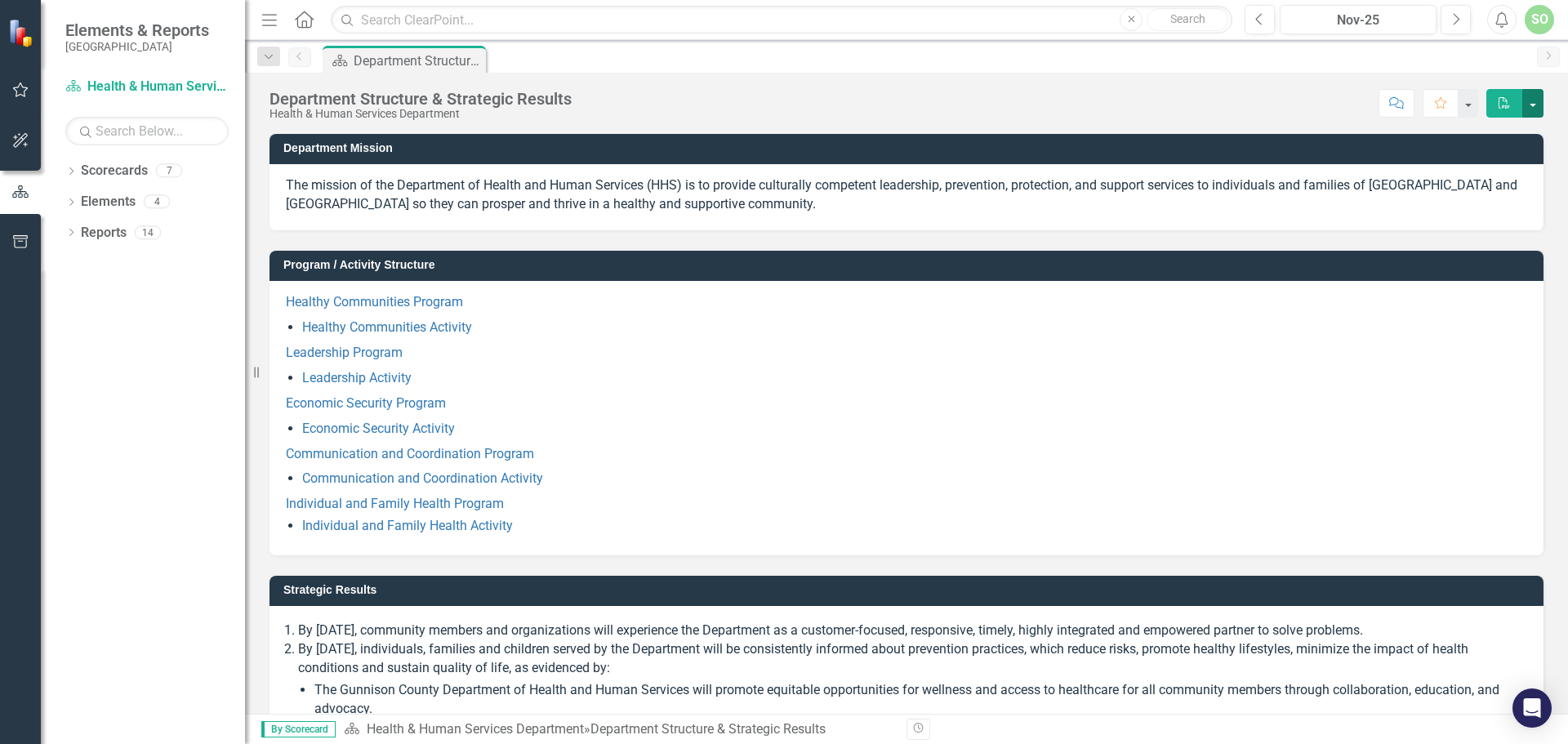
click at [1535, 100] on button "button" at bounding box center [1533, 103] width 21 height 28
click at [173, 174] on div "7" at bounding box center [169, 171] width 26 height 14
click at [70, 172] on icon "Dropdown" at bounding box center [71, 173] width 11 height 9
click at [82, 202] on icon at bounding box center [80, 200] width 4 height 8
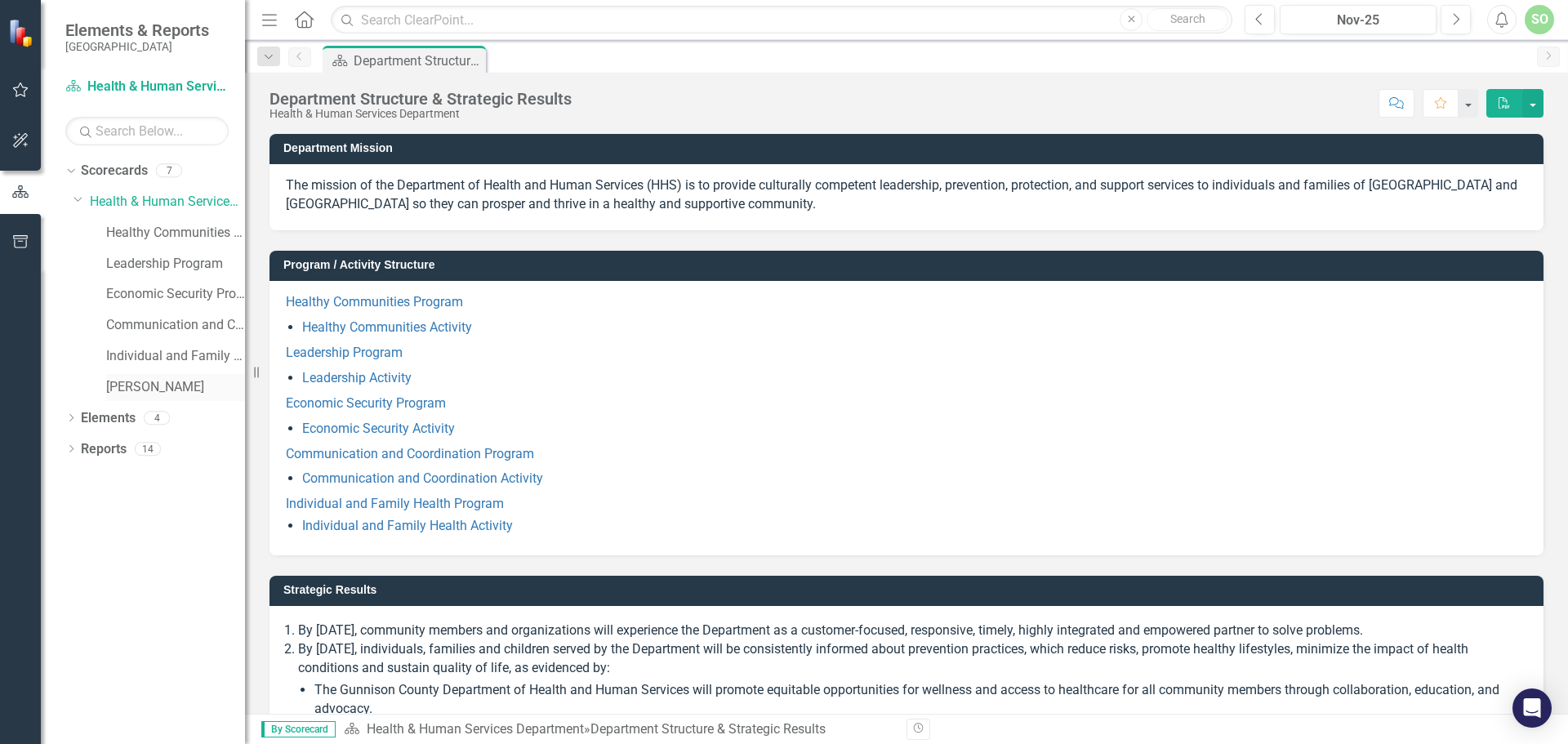
click at [118, 387] on link "[PERSON_NAME]" at bounding box center [175, 387] width 138 height 19
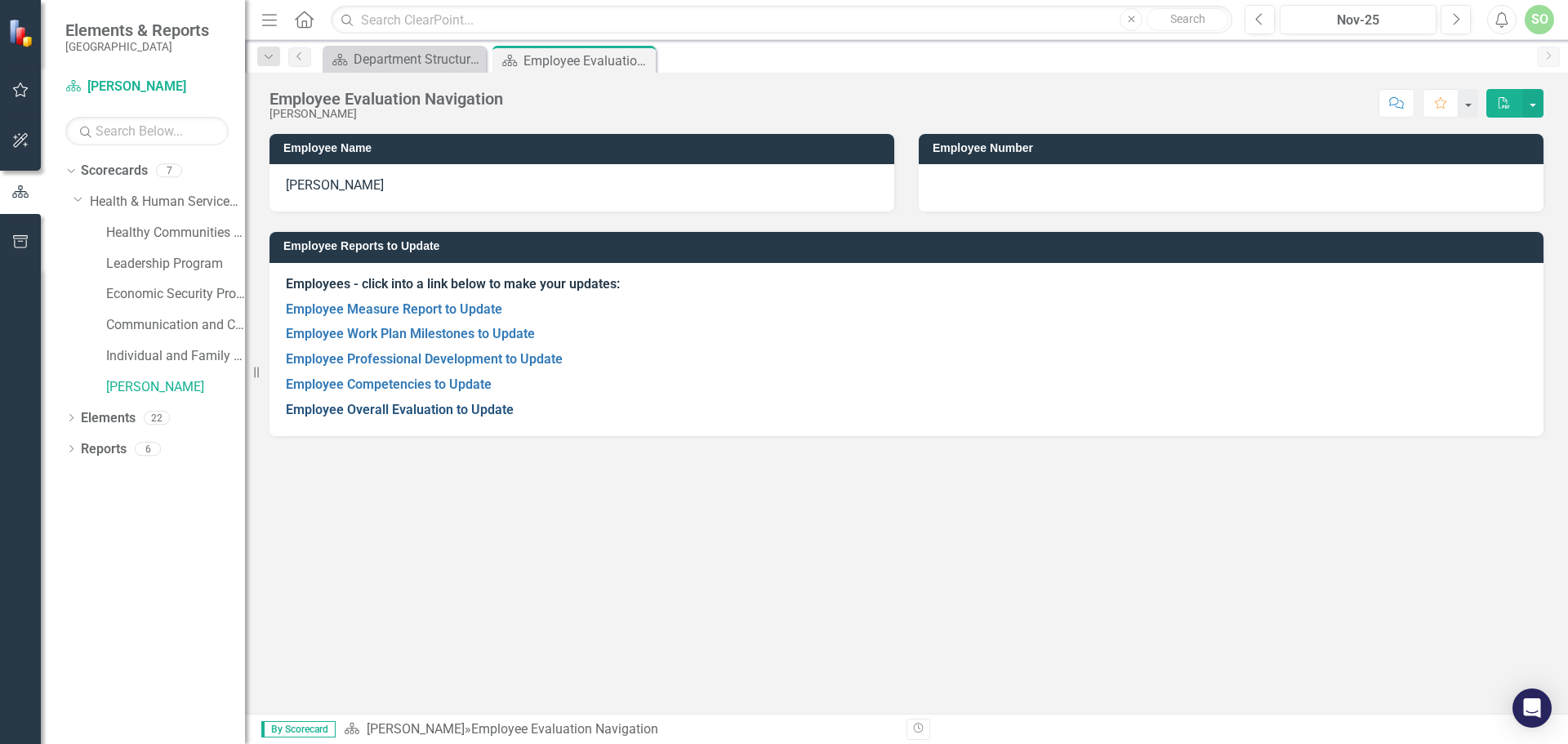
click at [366, 404] on link "Employee Overall Evaluation to Update" at bounding box center [399, 410] width 228 height 16
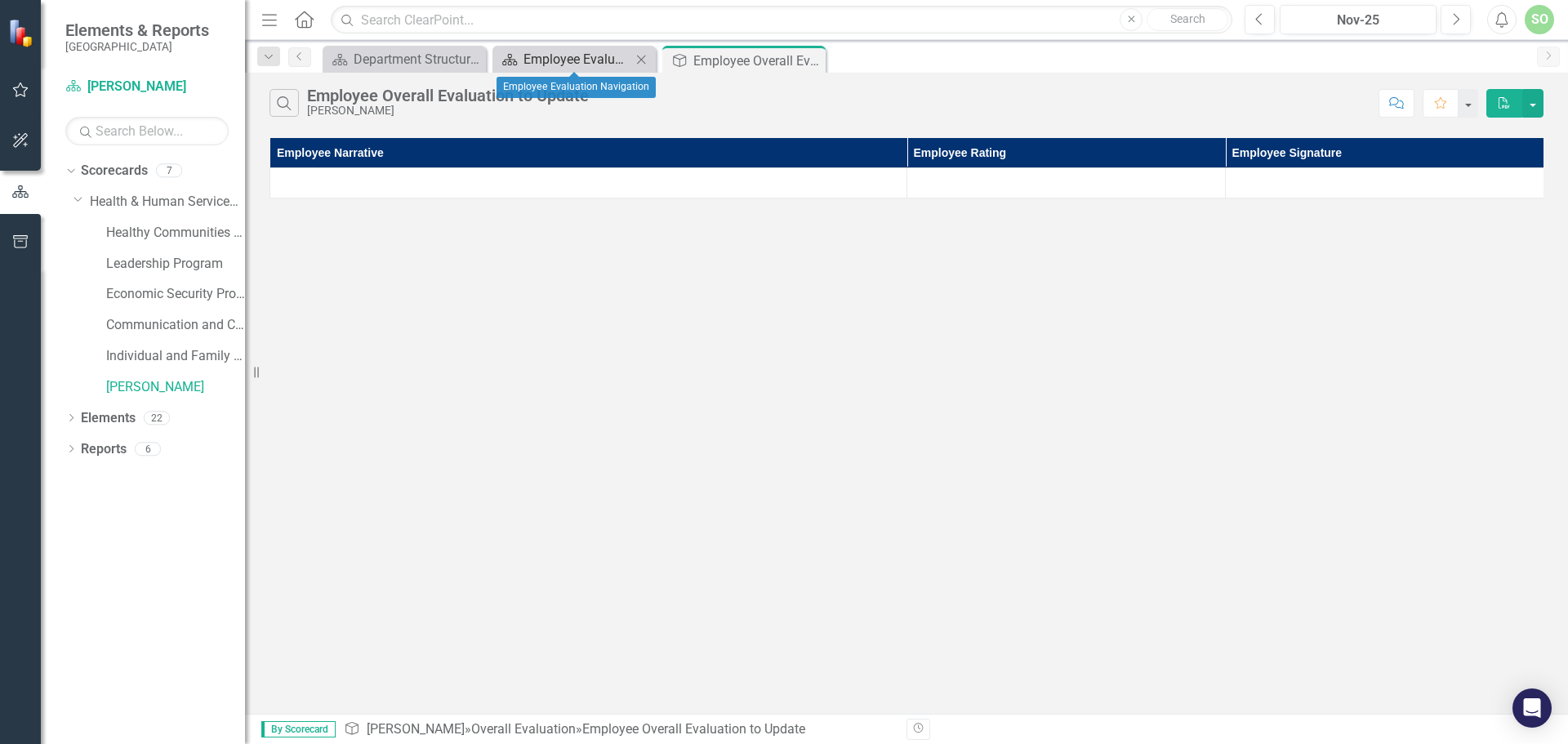
click at [556, 55] on div "Employee Evaluation Navigation" at bounding box center [578, 59] width 108 height 20
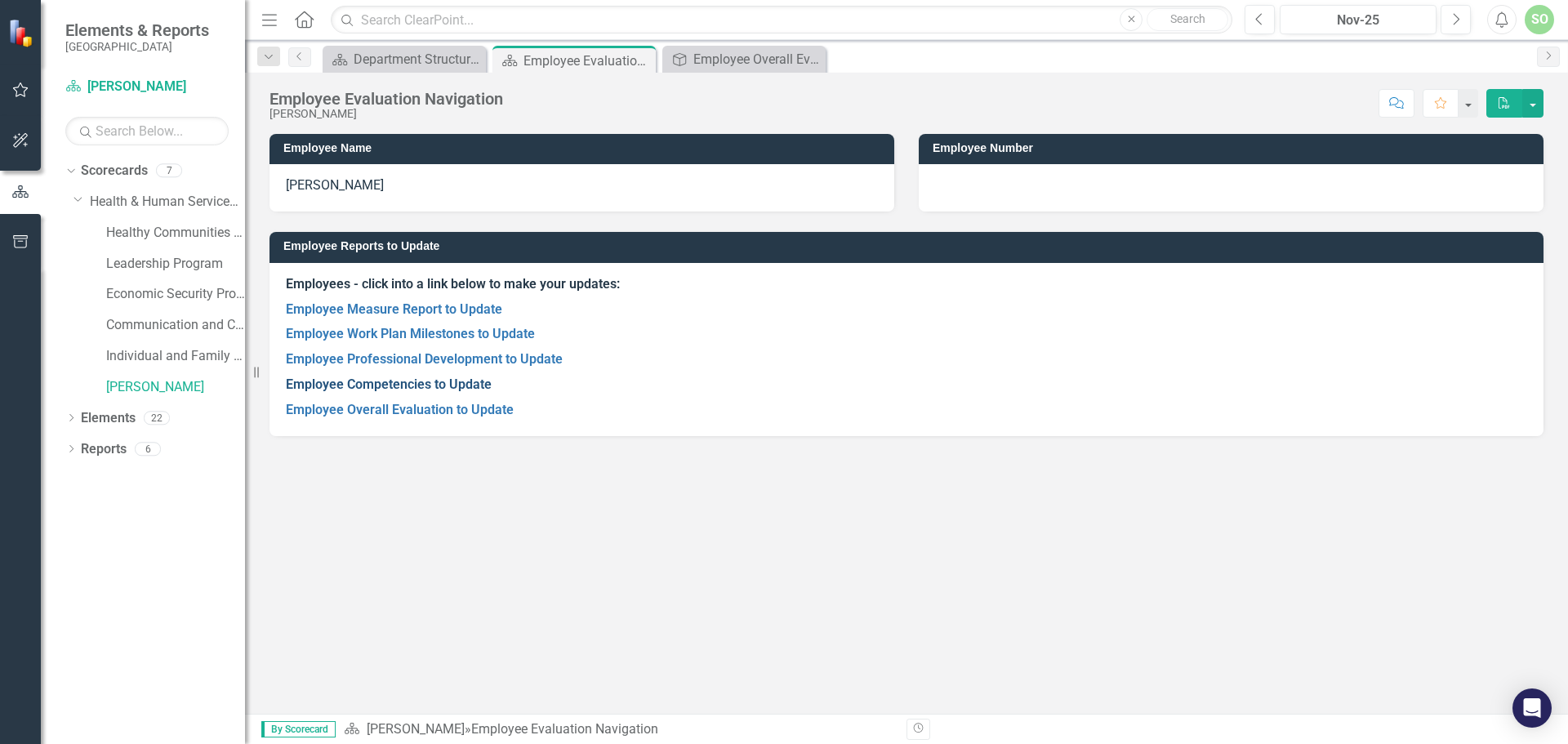
click at [356, 388] on link "Employee Competencies to Update" at bounding box center [388, 384] width 205 height 16
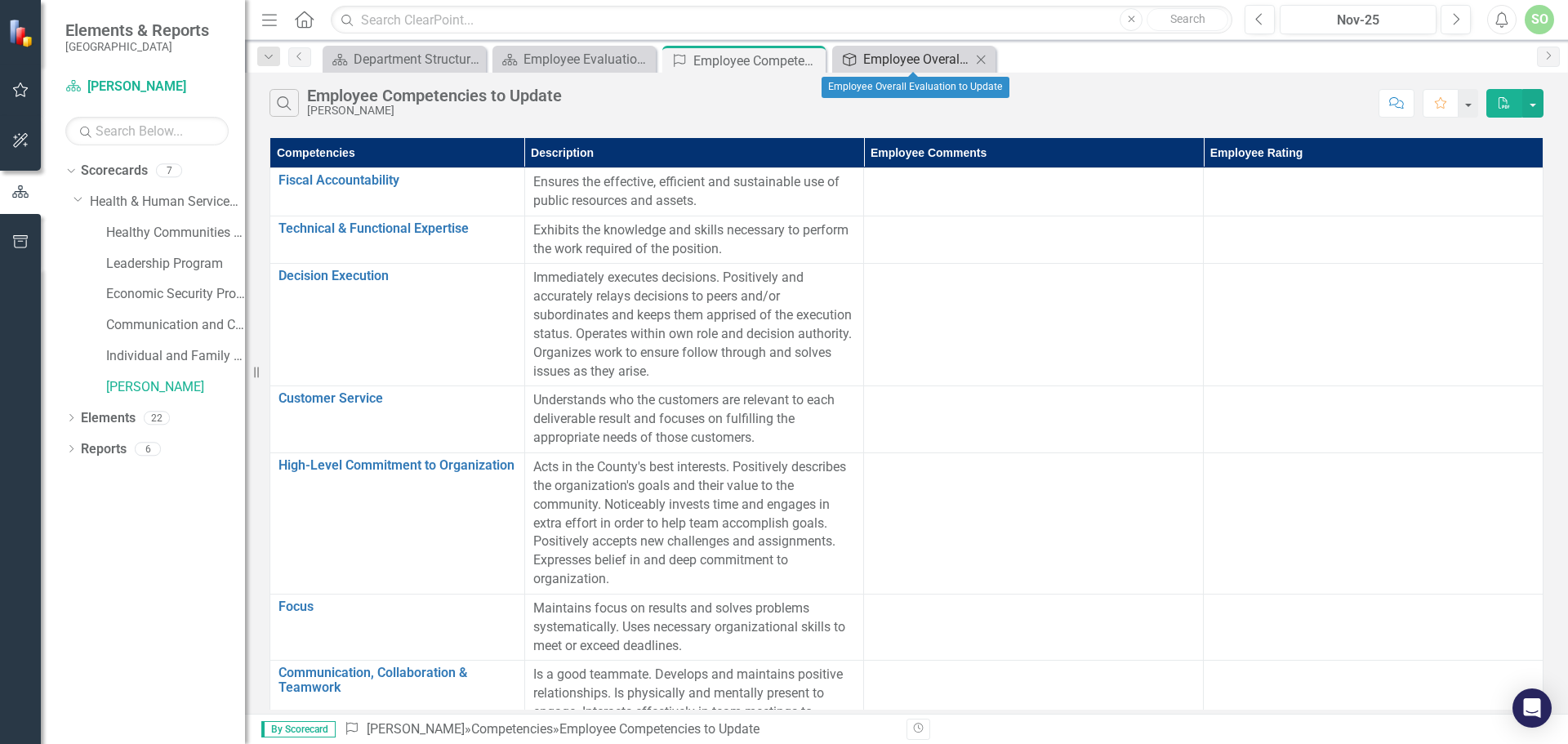
click at [936, 63] on div "Employee Overall Evaluation to Update" at bounding box center [917, 59] width 108 height 20
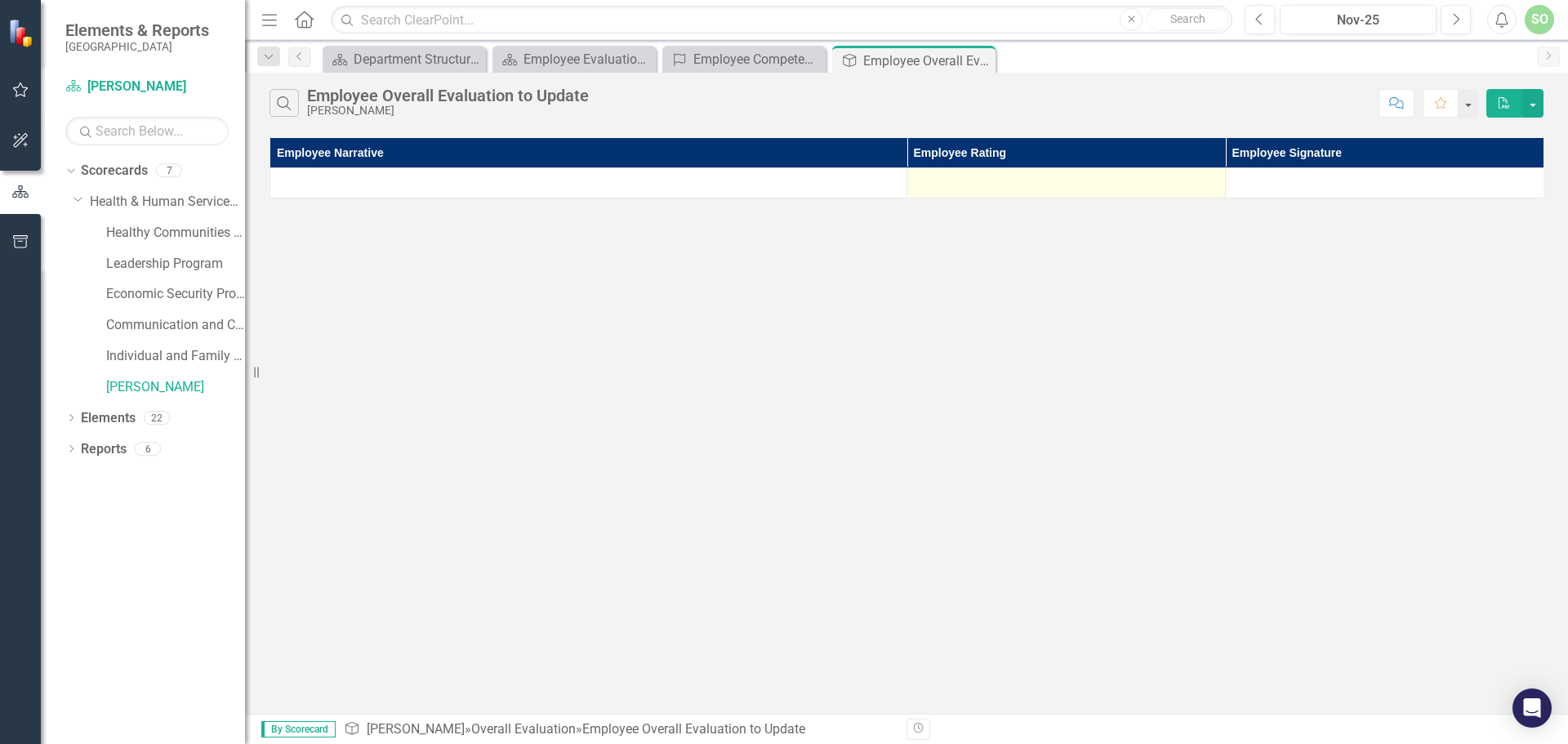
click at [1004, 172] on td at bounding box center [1066, 183] width 318 height 30
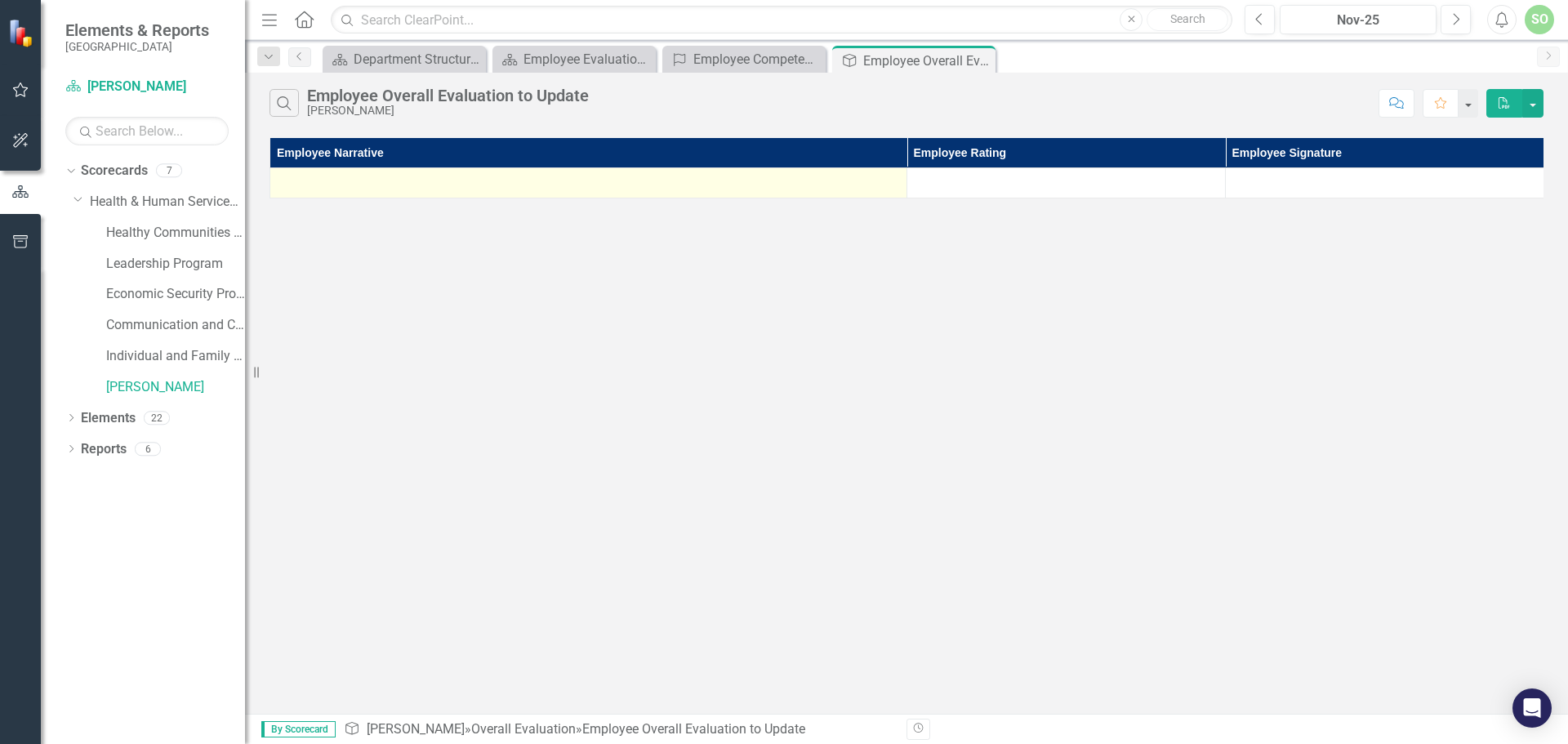
click at [660, 181] on div at bounding box center [588, 182] width 620 height 19
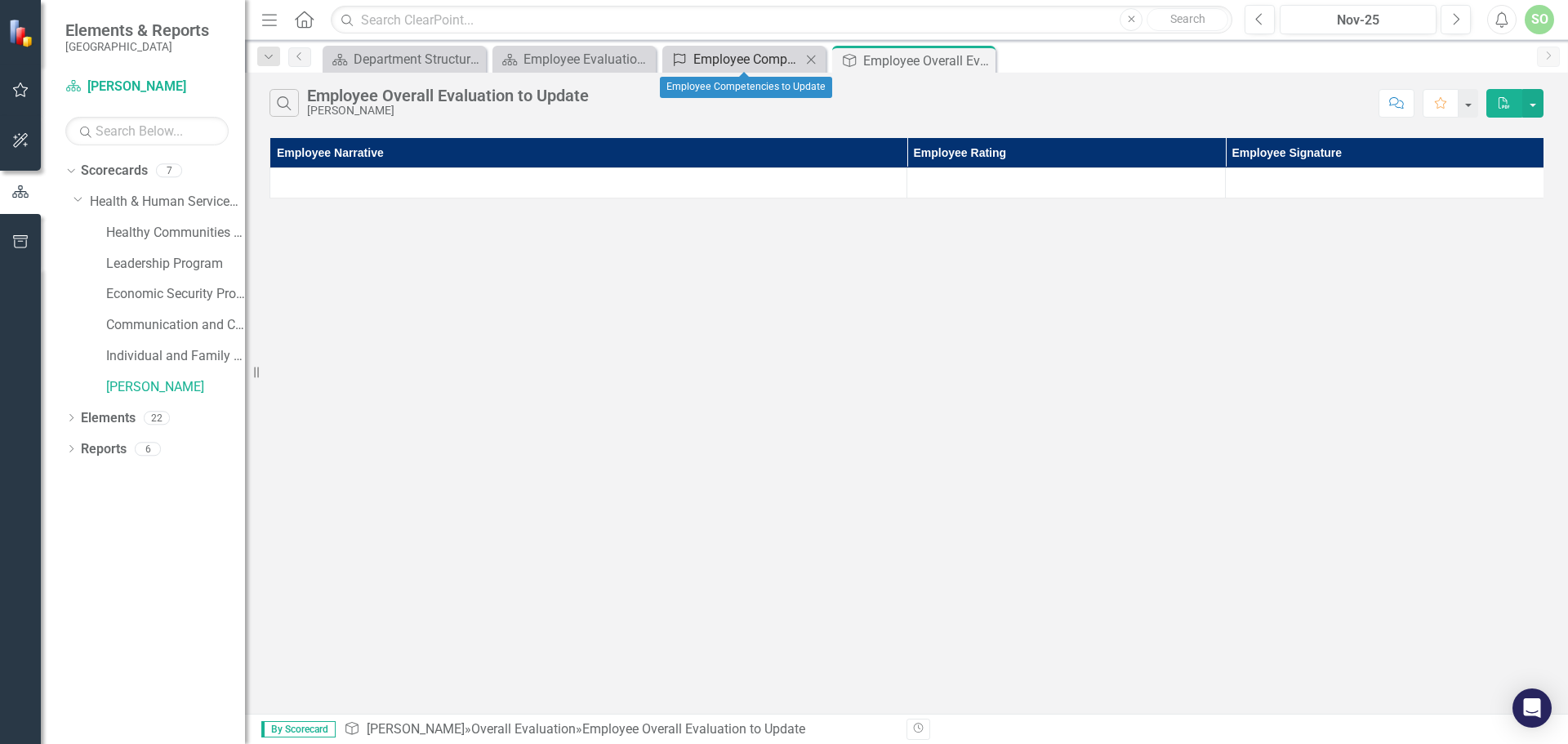
click at [735, 56] on div "Employee Competencies to Update" at bounding box center [747, 59] width 108 height 20
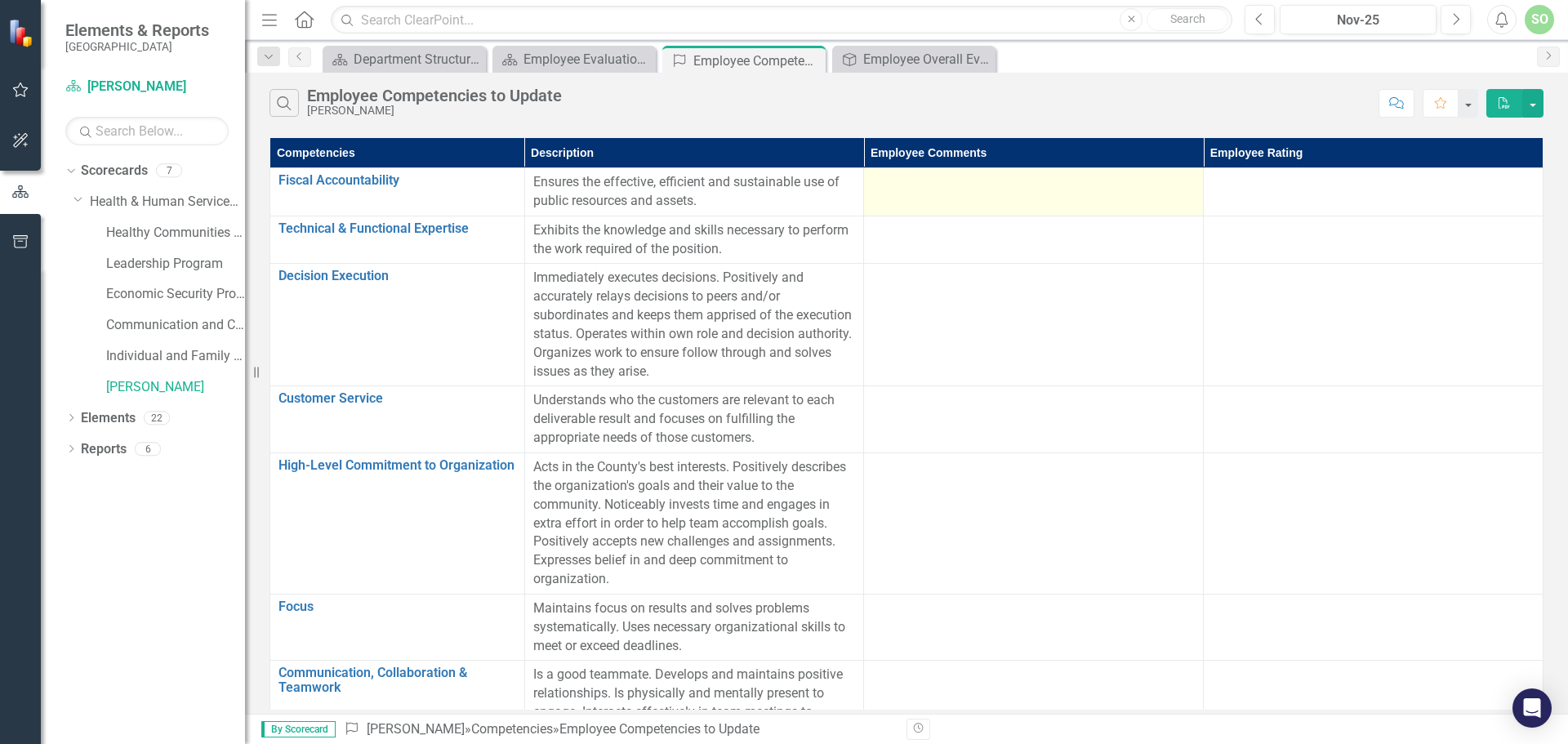
click at [980, 205] on td at bounding box center [1034, 192] width 340 height 48
click at [1019, 197] on td at bounding box center [1034, 192] width 340 height 48
click at [1014, 196] on td at bounding box center [1034, 192] width 340 height 48
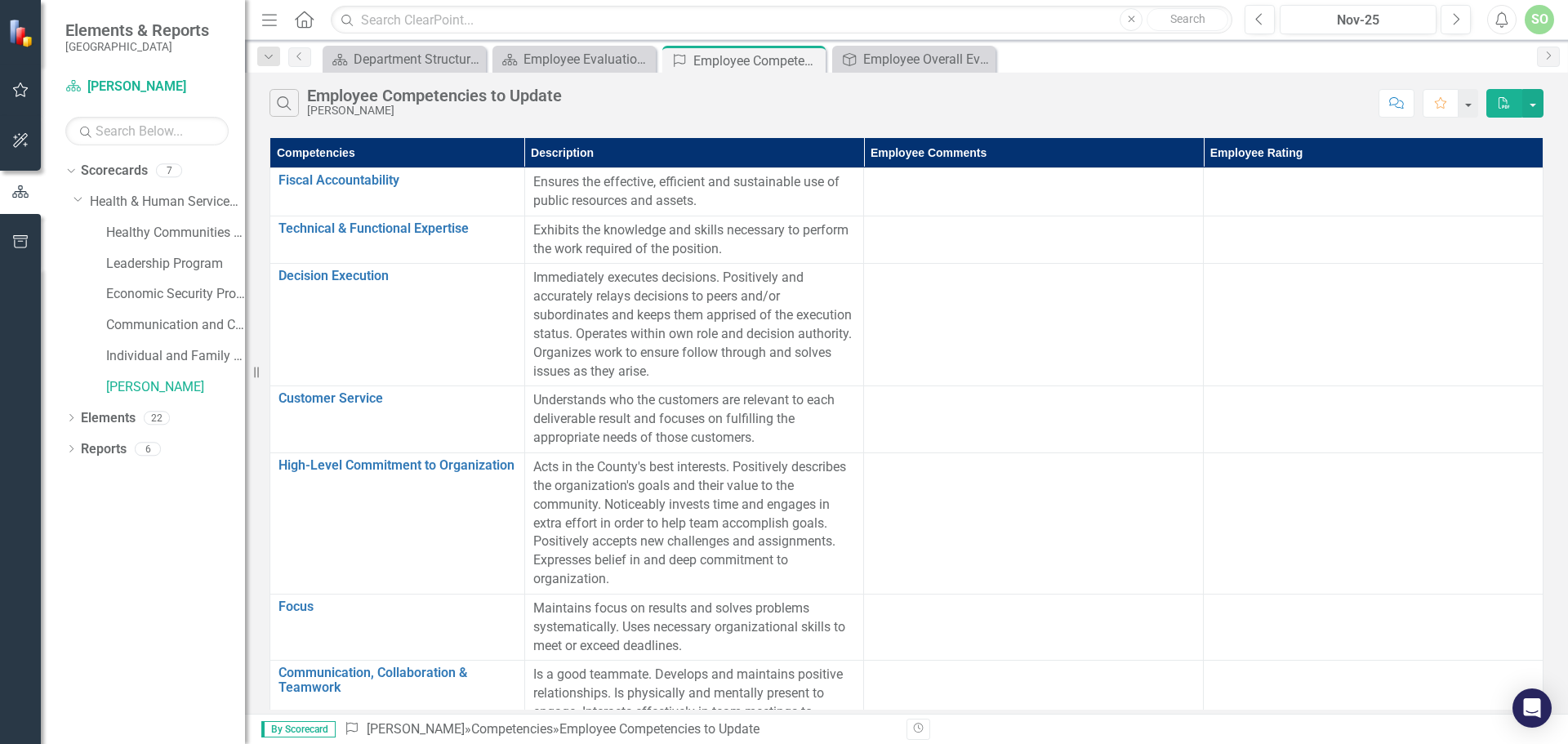
click at [1395, 102] on icon "Comment" at bounding box center [1396, 102] width 15 height 11
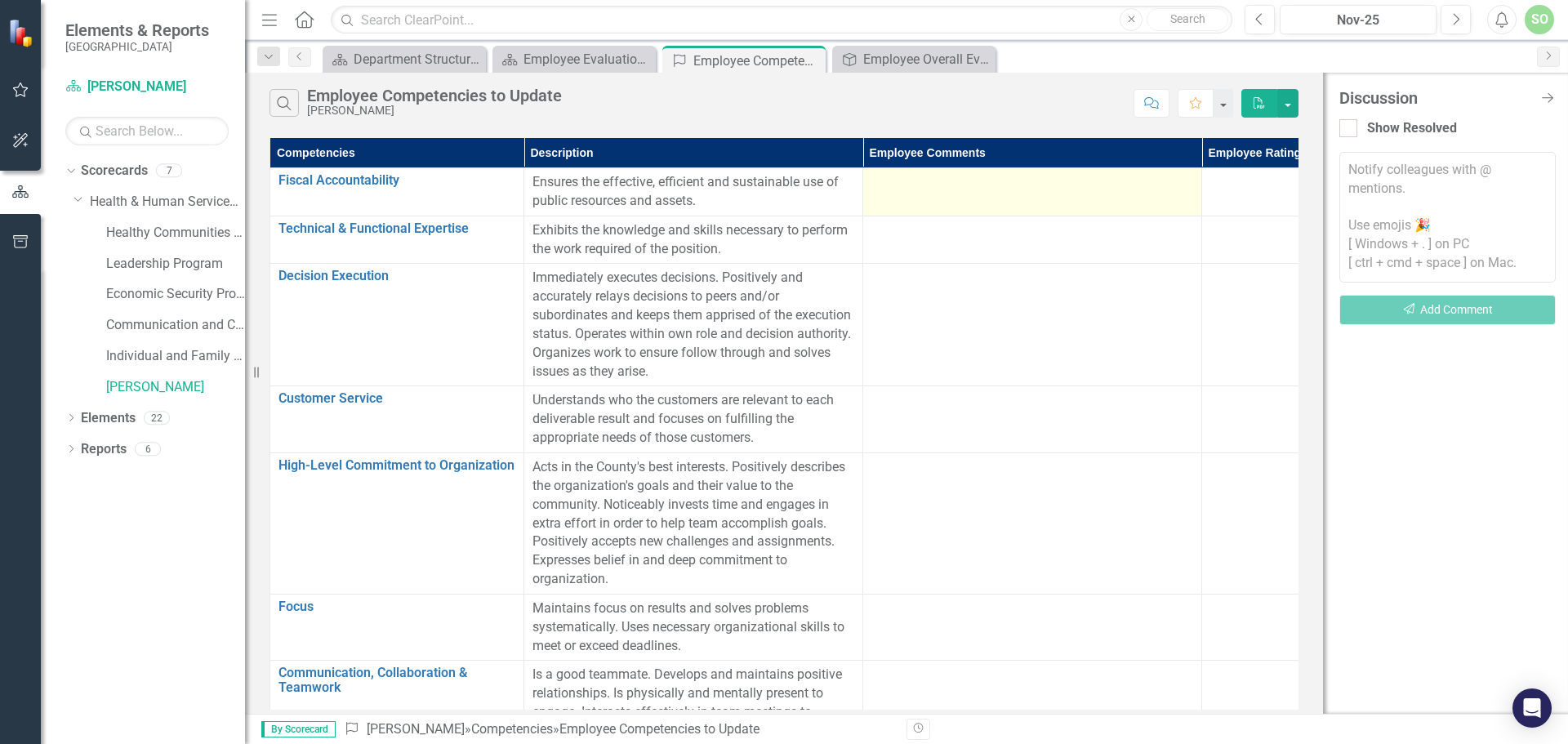
click at [1023, 189] on div at bounding box center [1032, 182] width 322 height 19
click at [1019, 189] on div at bounding box center [1032, 182] width 322 height 19
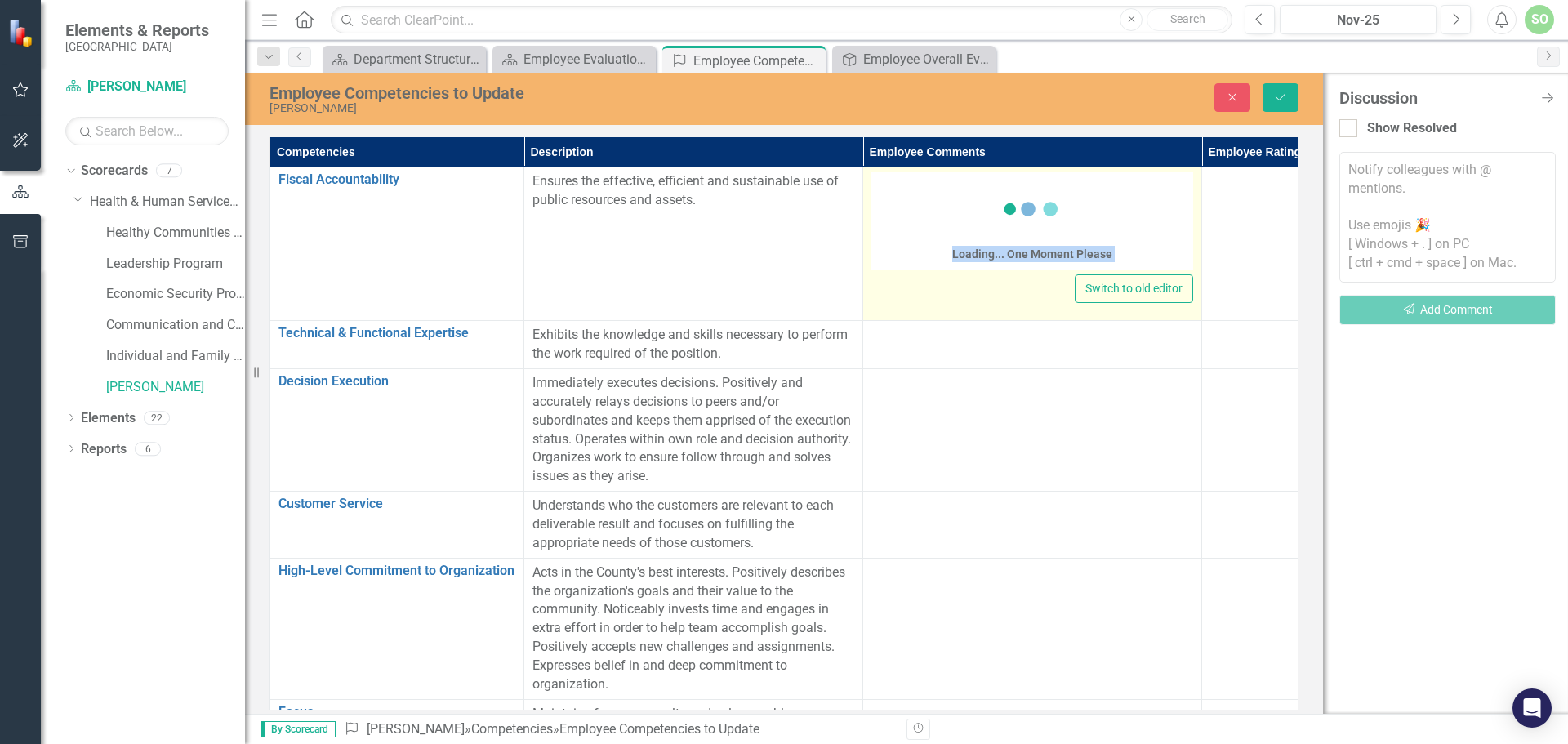
click at [1019, 189] on icon at bounding box center [1033, 209] width 65 height 65
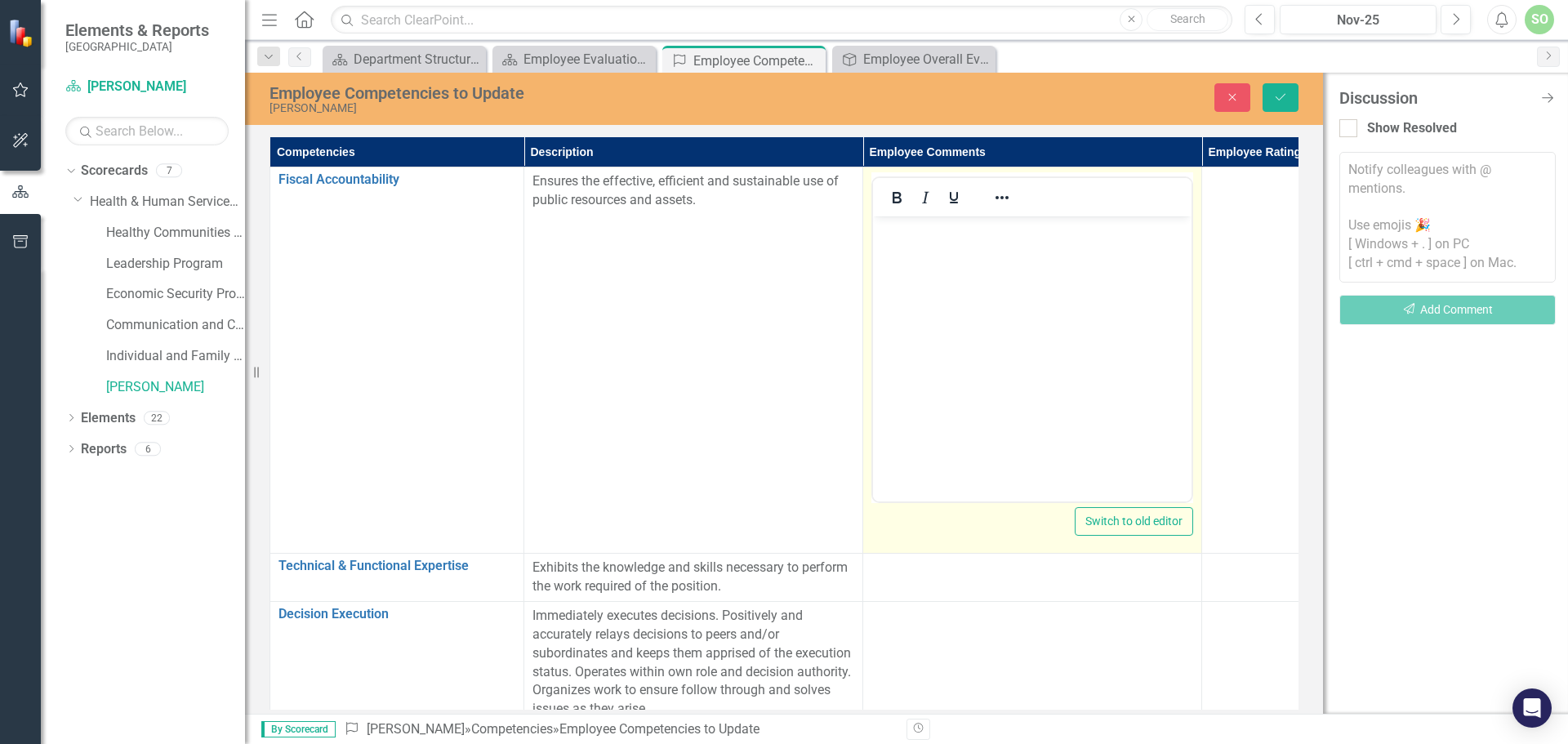
click at [1019, 189] on div at bounding box center [1003, 197] width 48 height 32
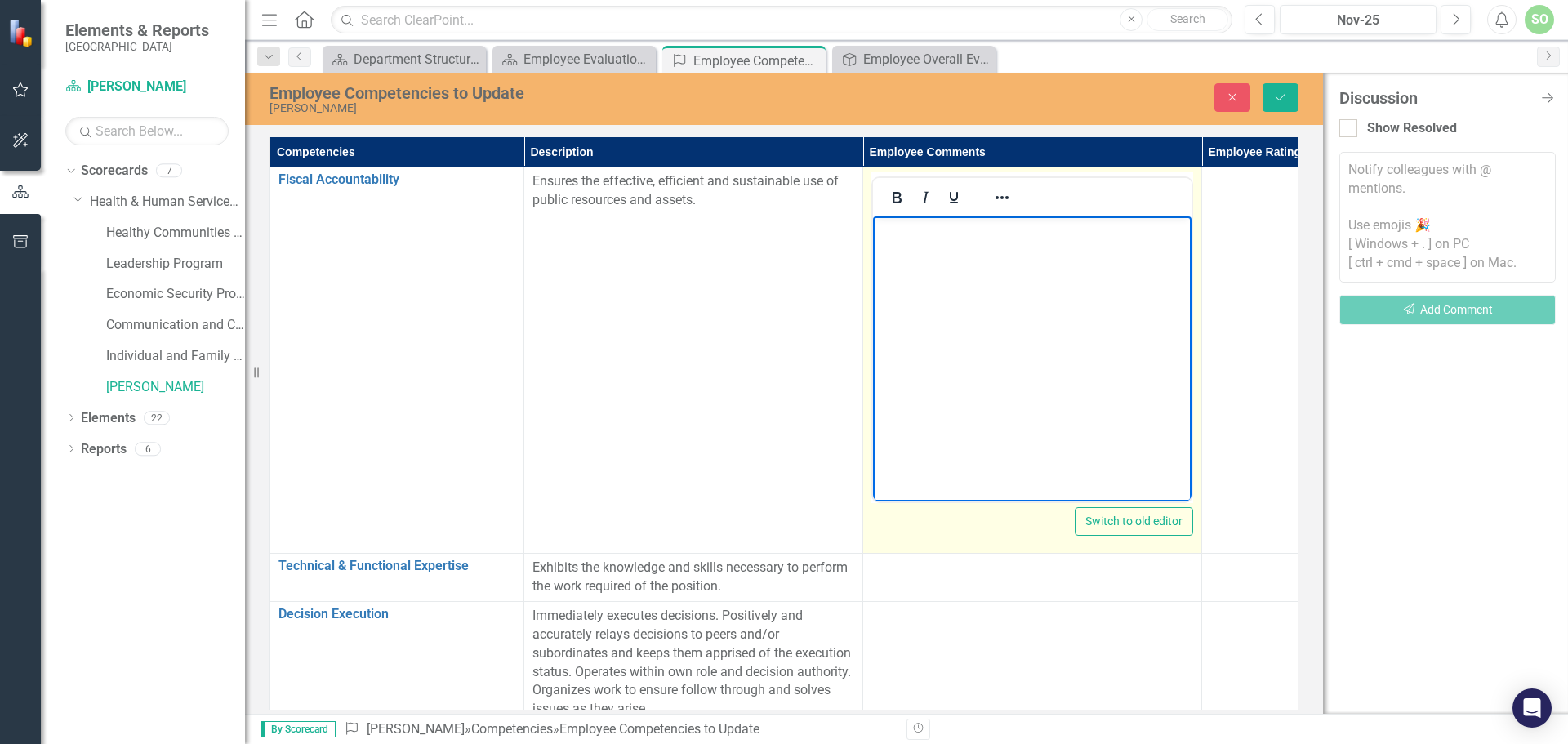
click at [1024, 282] on body "Rich Text Area. Press ALT-0 for help." at bounding box center [1032, 339] width 318 height 245
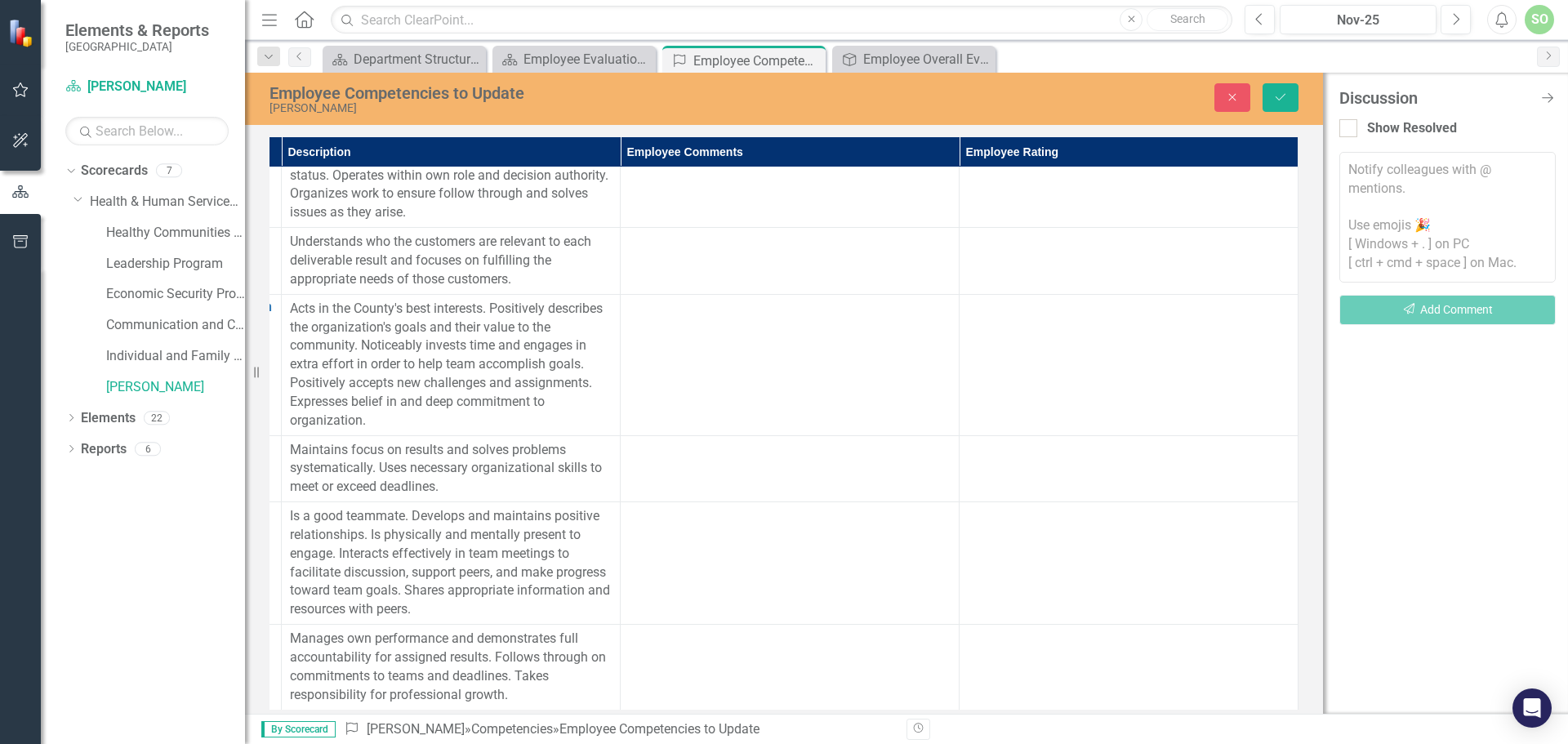
scroll to position [509, 0]
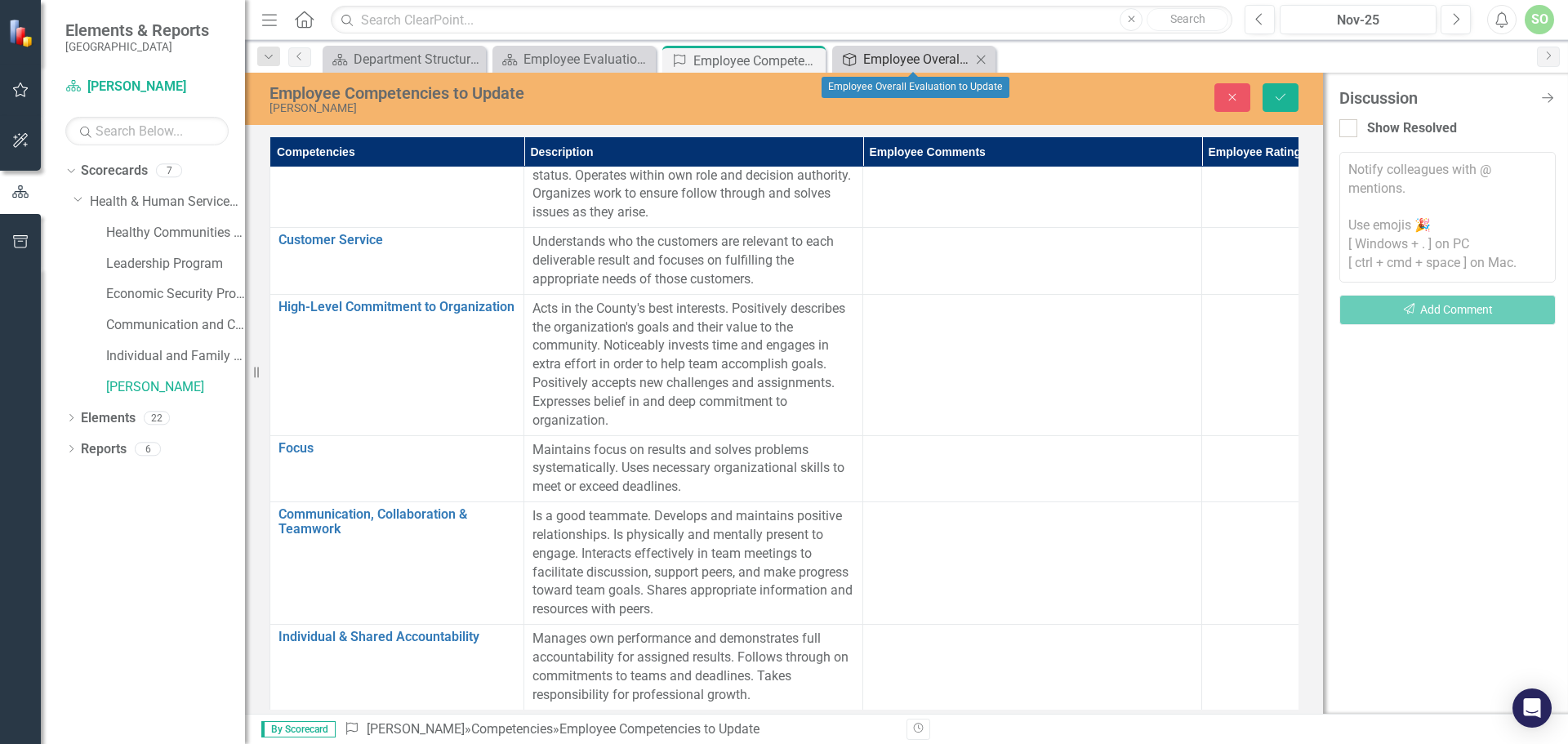
click at [922, 56] on div "Employee Overall Evaluation to Update" at bounding box center [917, 59] width 108 height 20
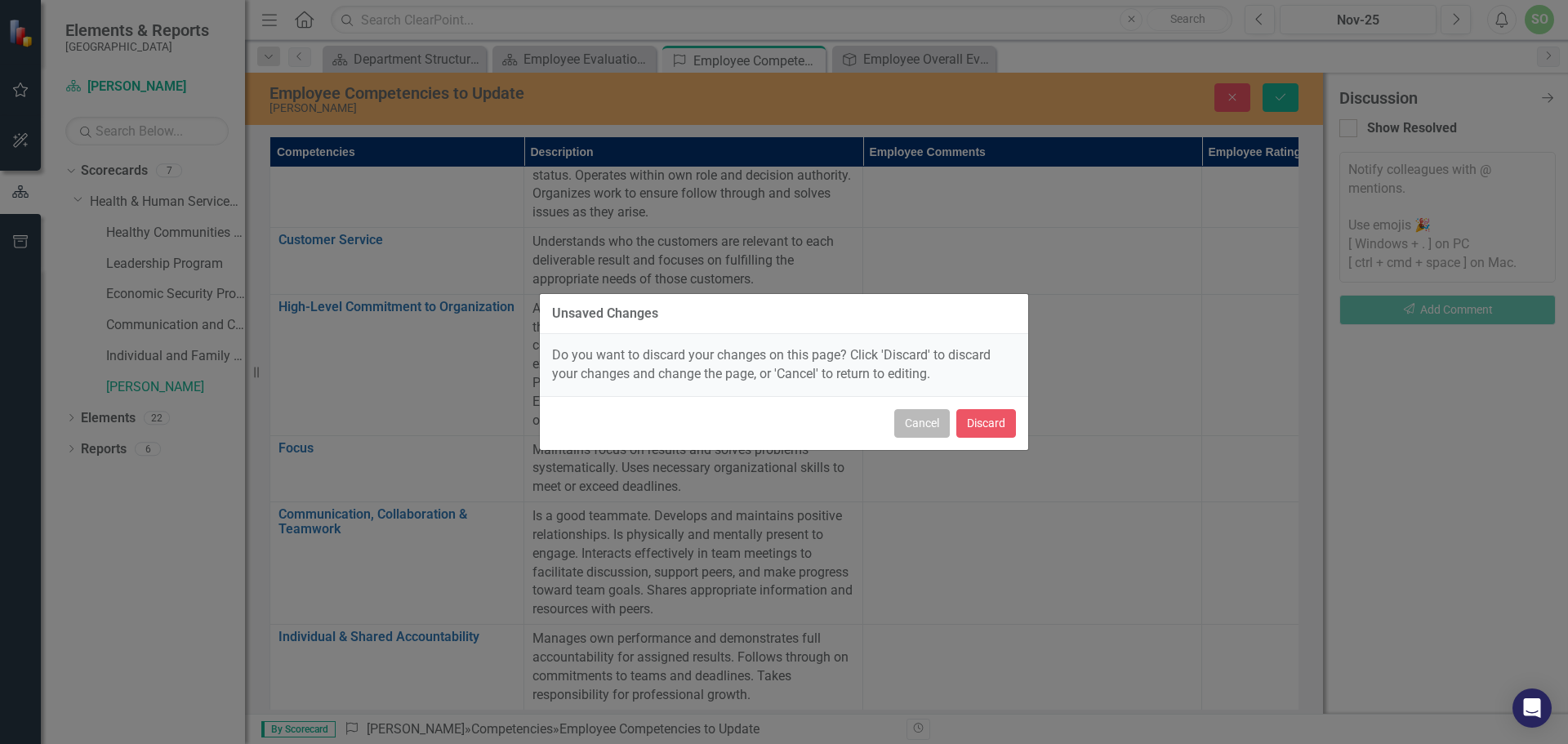
click at [925, 420] on button "Cancel" at bounding box center [922, 423] width 56 height 28
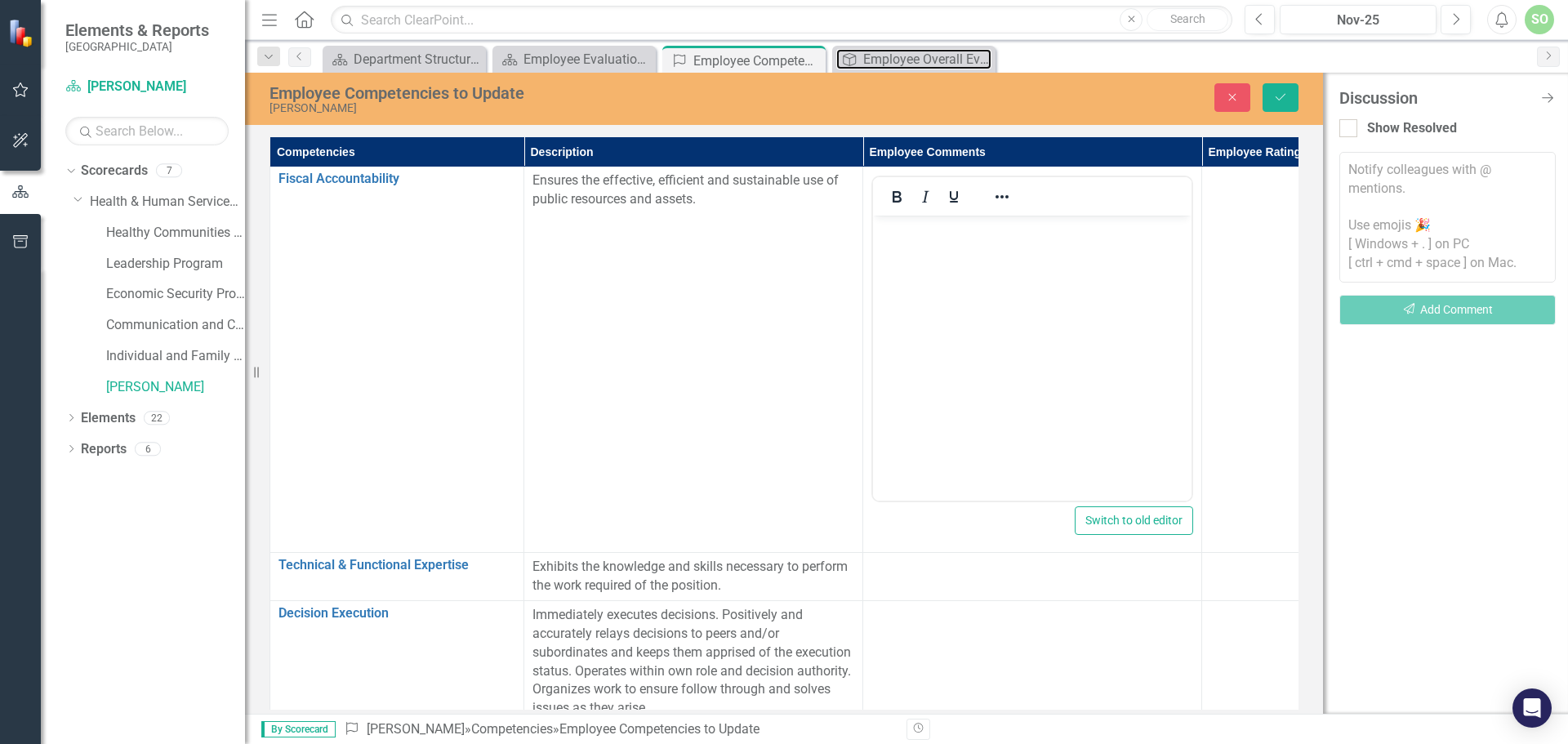
scroll to position [0, 0]
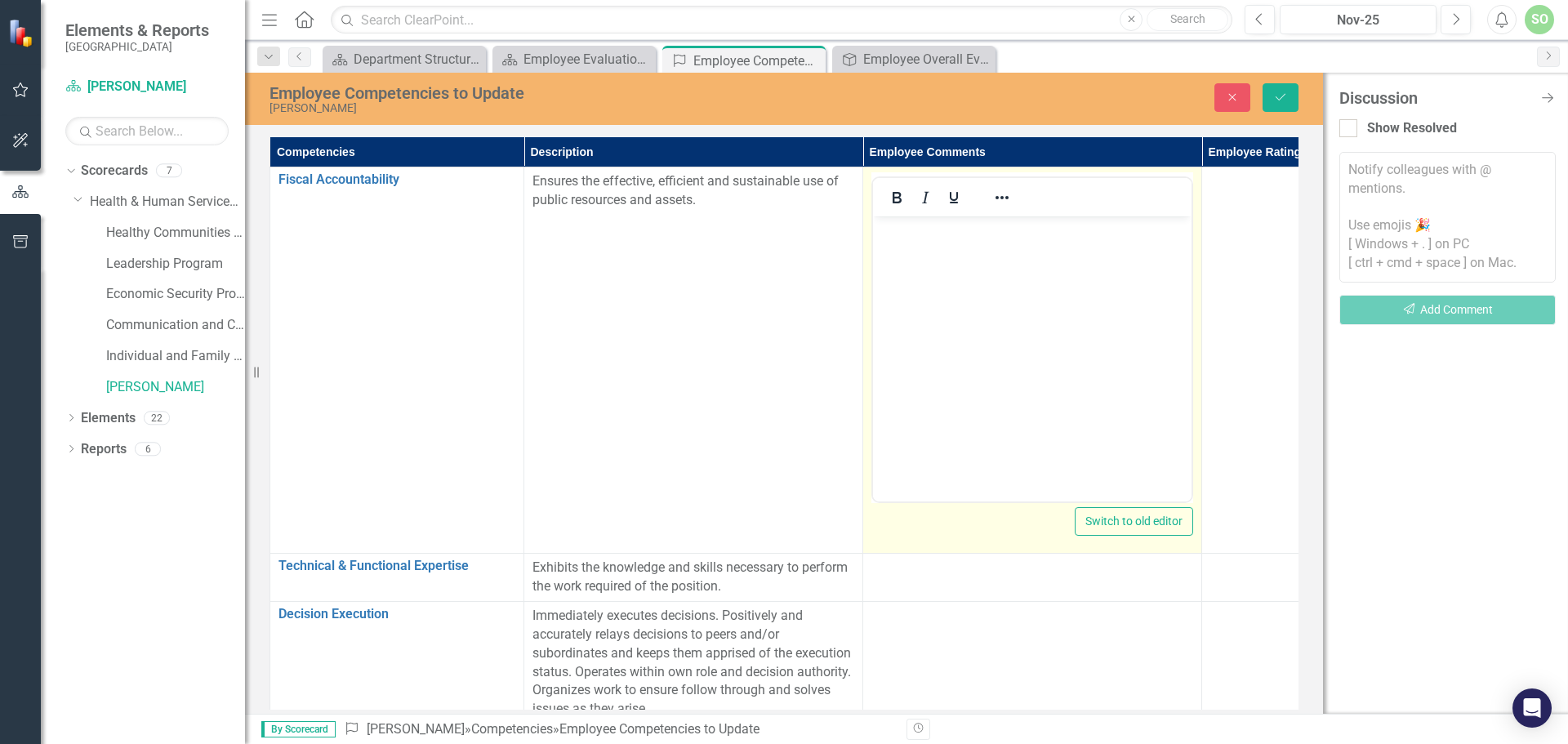
click at [1094, 311] on body "Rich Text Area. Press ALT-0 for help." at bounding box center [1032, 339] width 318 height 245
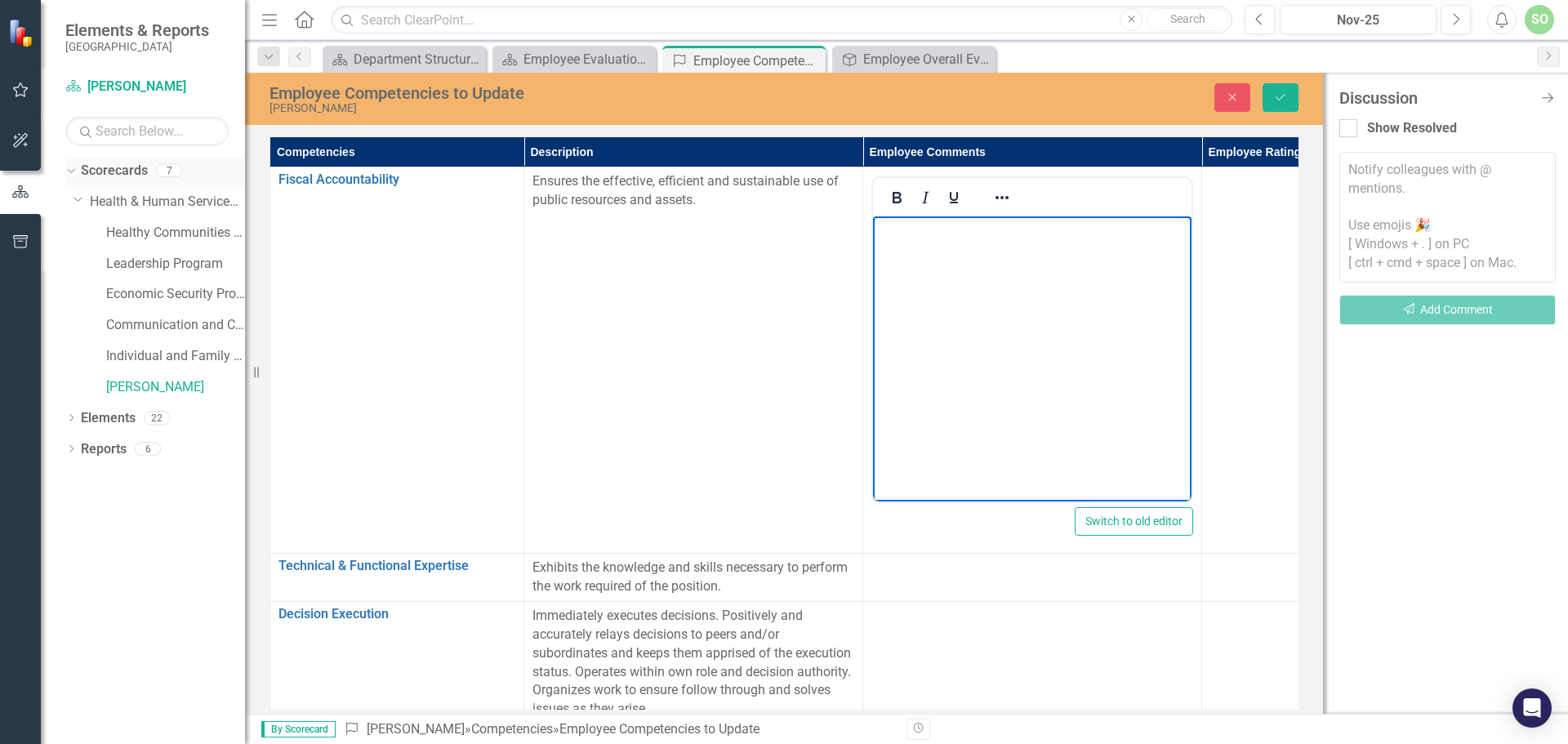
click at [71, 173] on icon "Dropdown" at bounding box center [69, 169] width 9 height 11
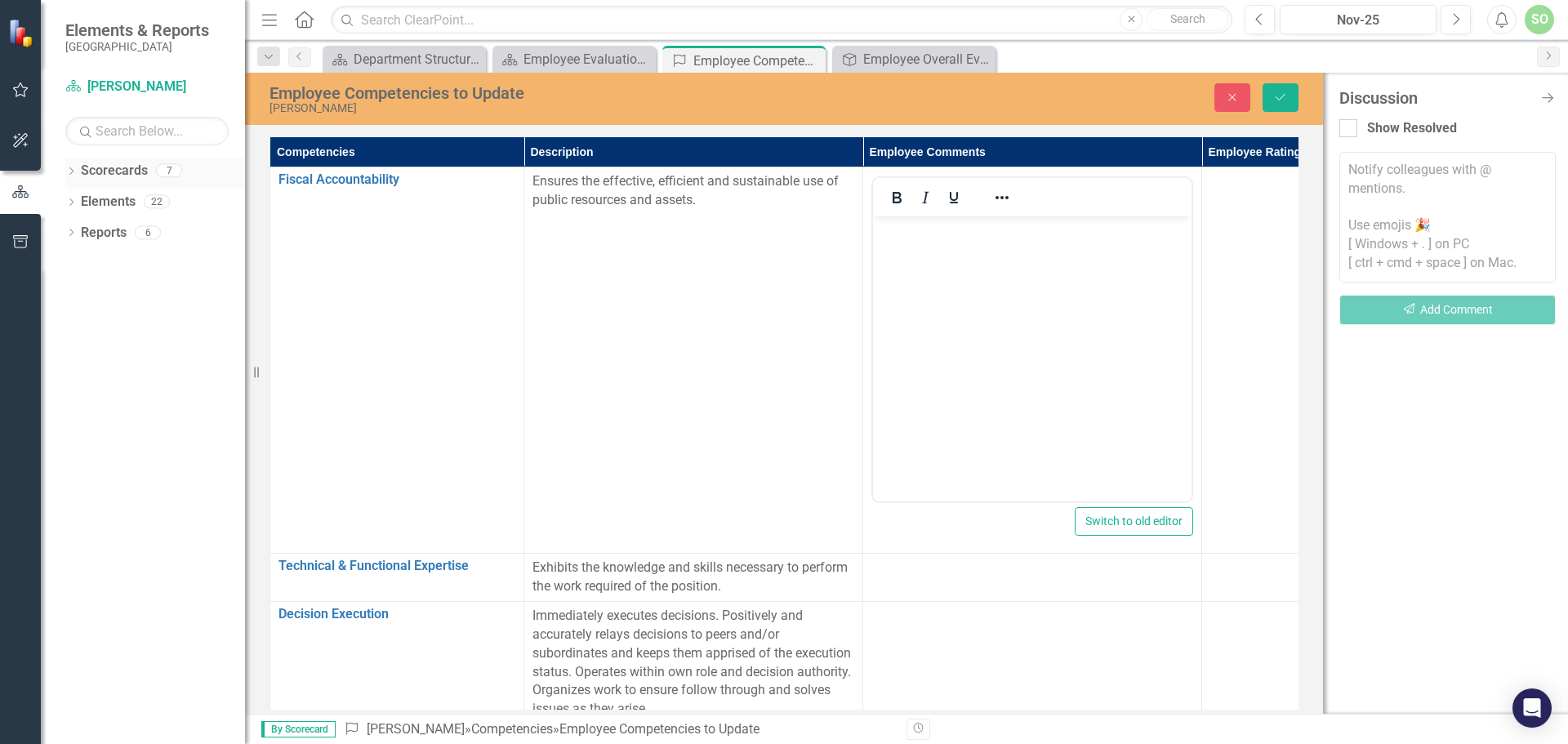
click at [71, 173] on icon "Dropdown" at bounding box center [71, 173] width 11 height 9
